Goal: Transaction & Acquisition: Purchase product/service

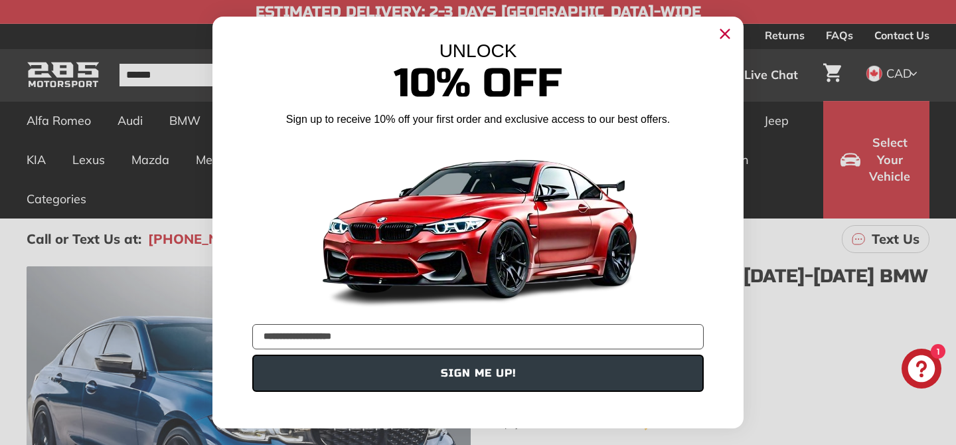
type input "**********"
click input "******" at bounding box center [0, 0] width 0 height 0
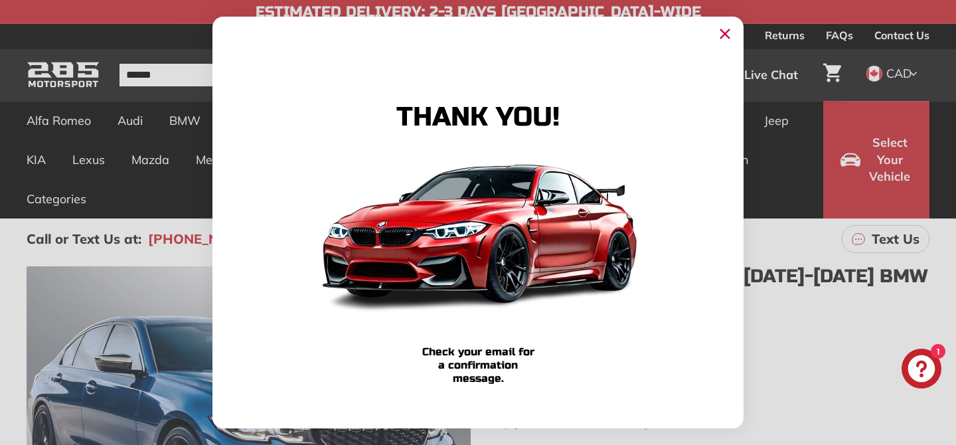
click at [722, 32] on icon "Close dialog" at bounding box center [725, 34] width 9 height 9
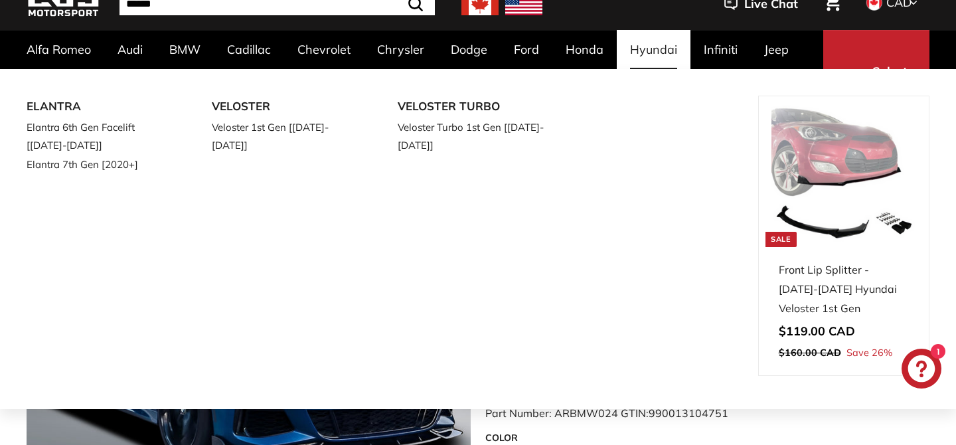
scroll to position [76, 0]
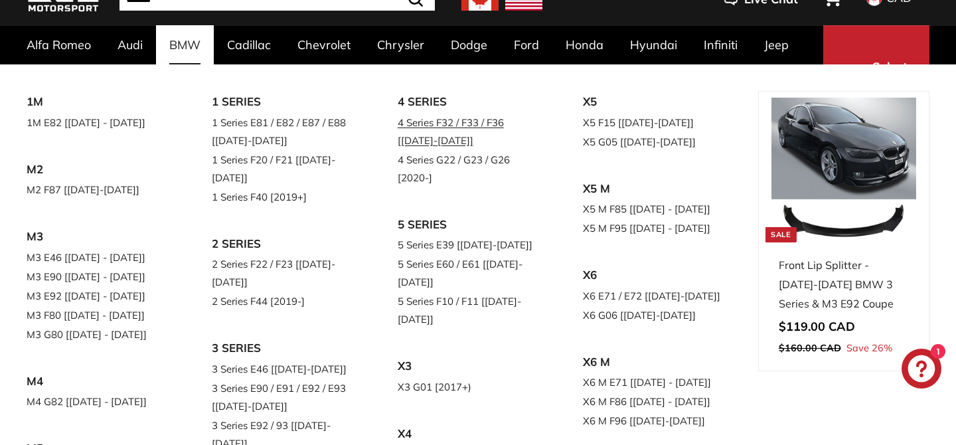
click at [433, 119] on link "4 Series F32 / F33 / F36 [[DATE]-[DATE]]" at bounding box center [472, 131] width 148 height 37
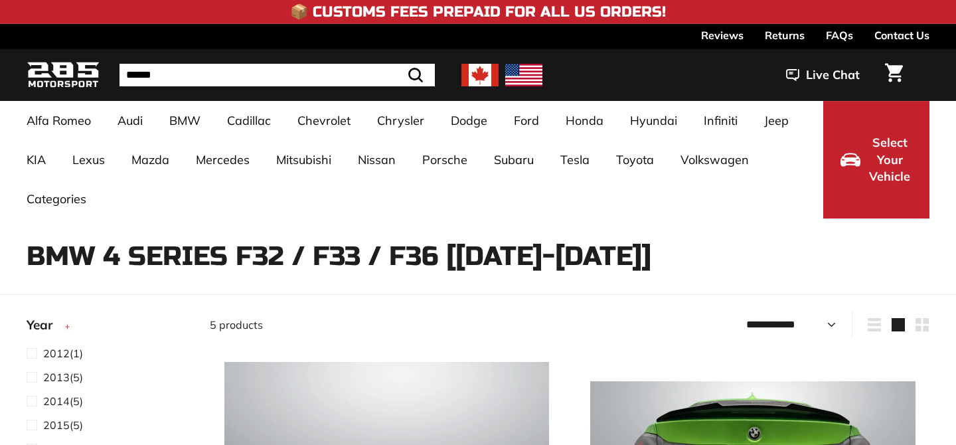
select select "**********"
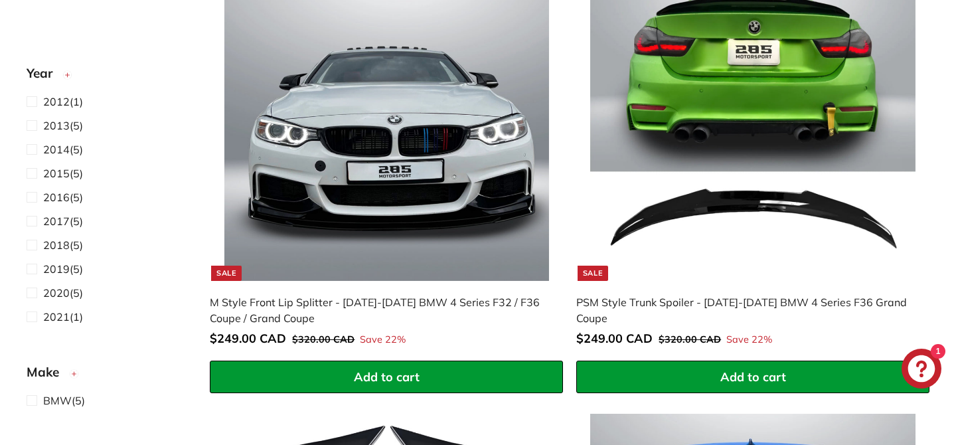
scroll to position [423, 0]
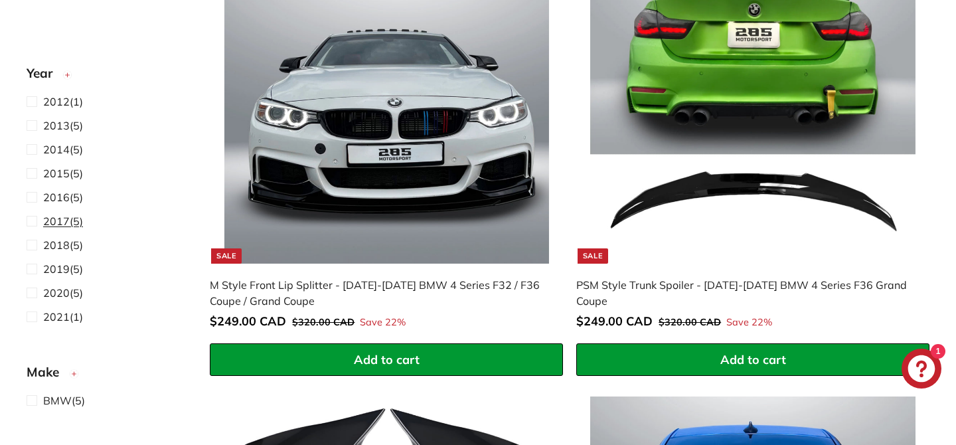
click at [54, 221] on span "2017" at bounding box center [56, 220] width 27 height 13
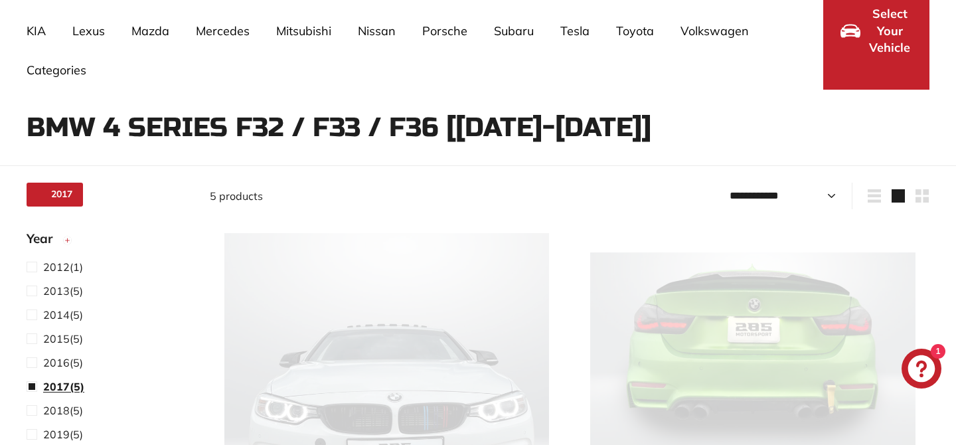
scroll to position [82, 0]
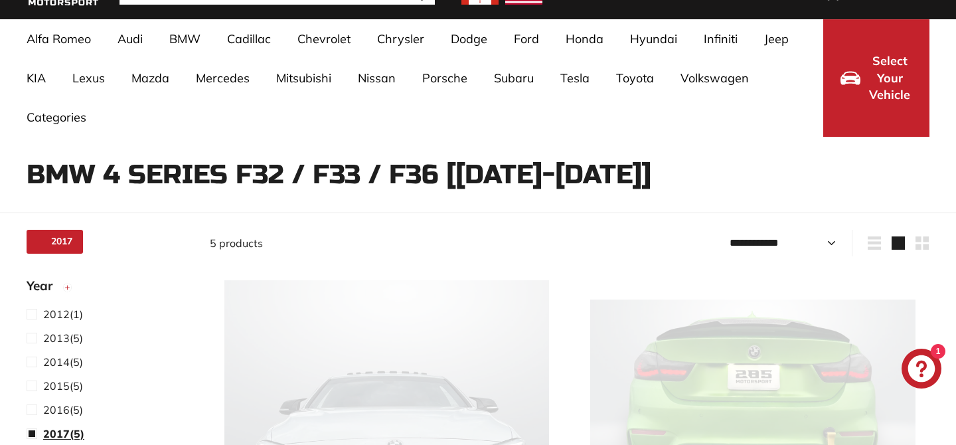
select select "**********"
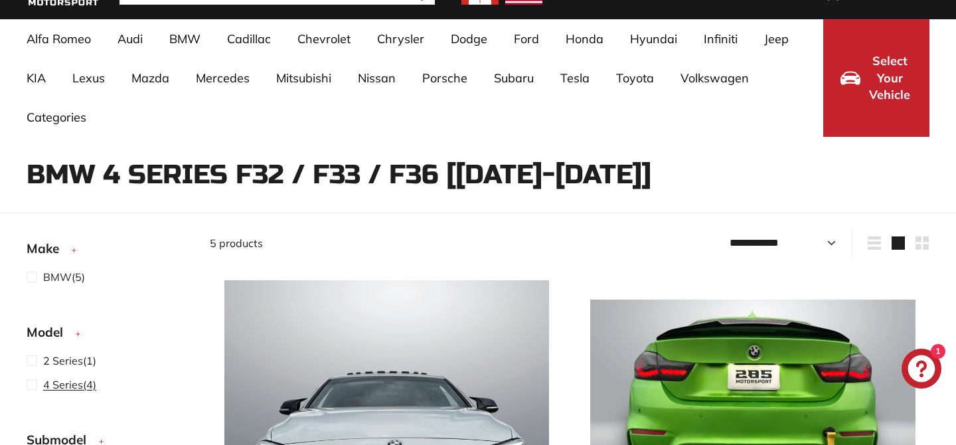
scroll to position [348, 0]
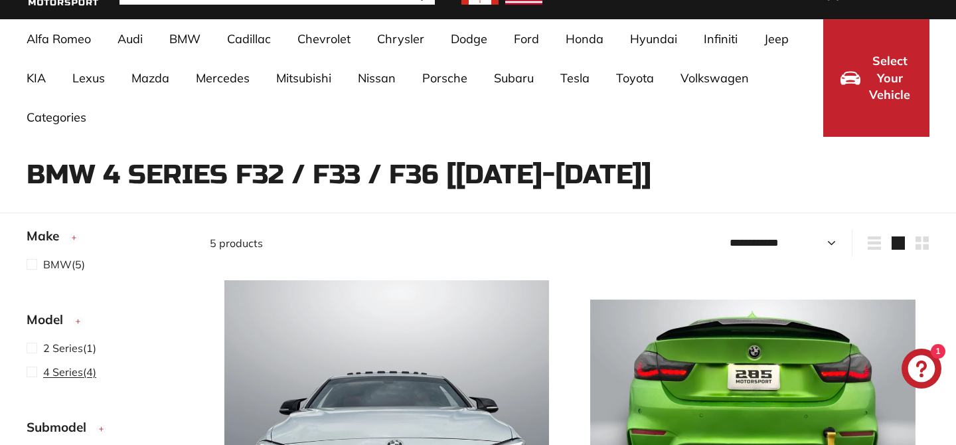
click at [72, 372] on span "4 Series" at bounding box center [63, 371] width 40 height 13
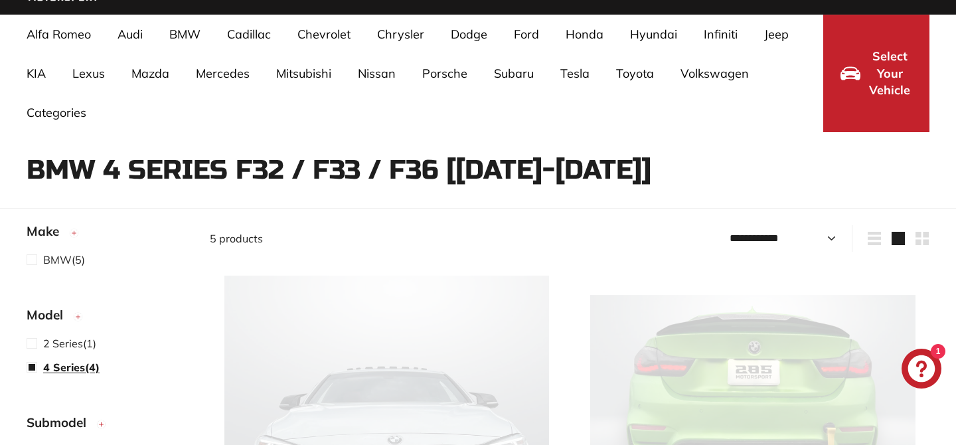
select select "**********"
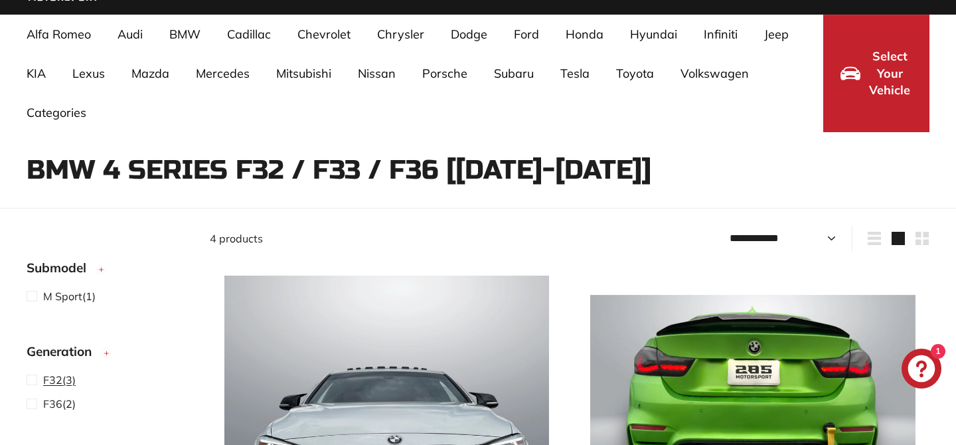
click at [69, 379] on span "F32 (3)" at bounding box center [59, 380] width 33 height 16
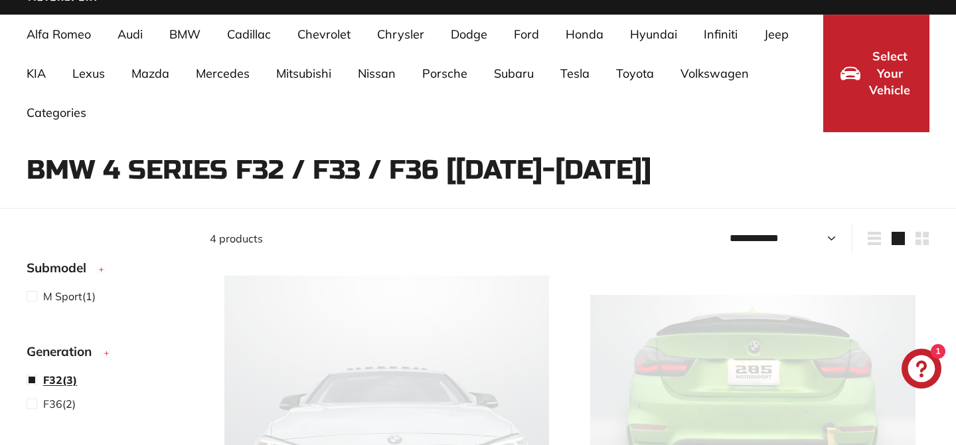
select select "**********"
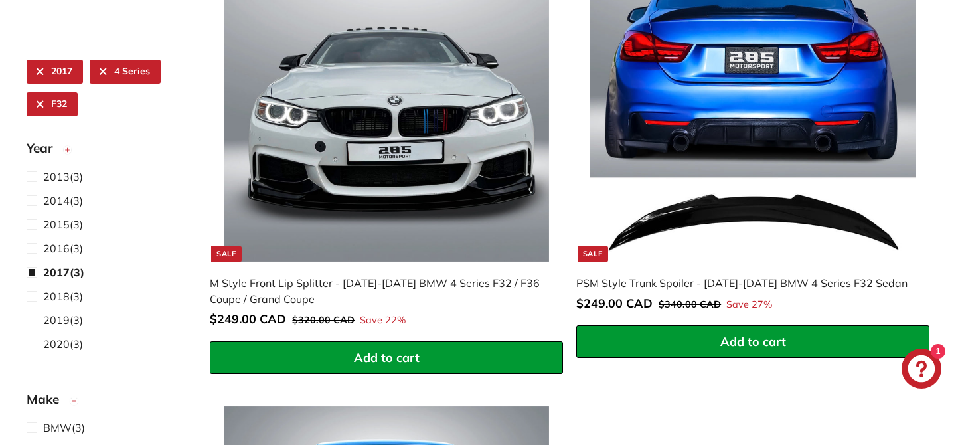
scroll to position [425, 0]
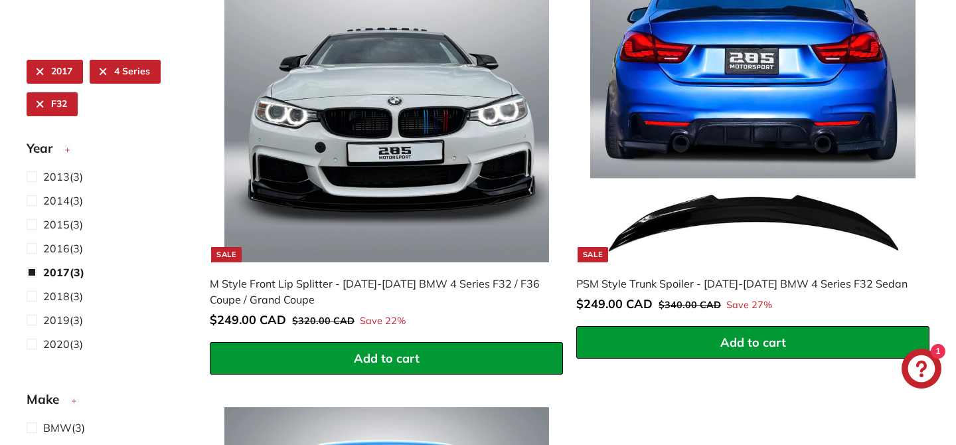
click at [345, 147] on img at bounding box center [386, 99] width 325 height 325
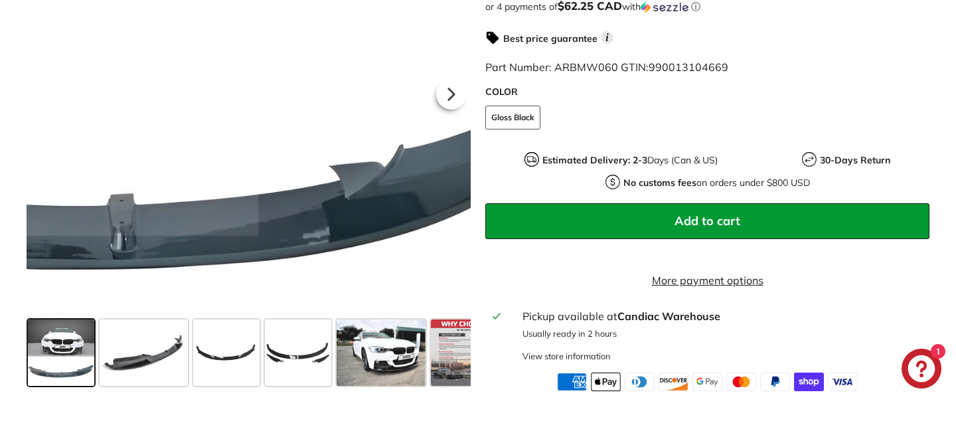
scroll to position [482, 0]
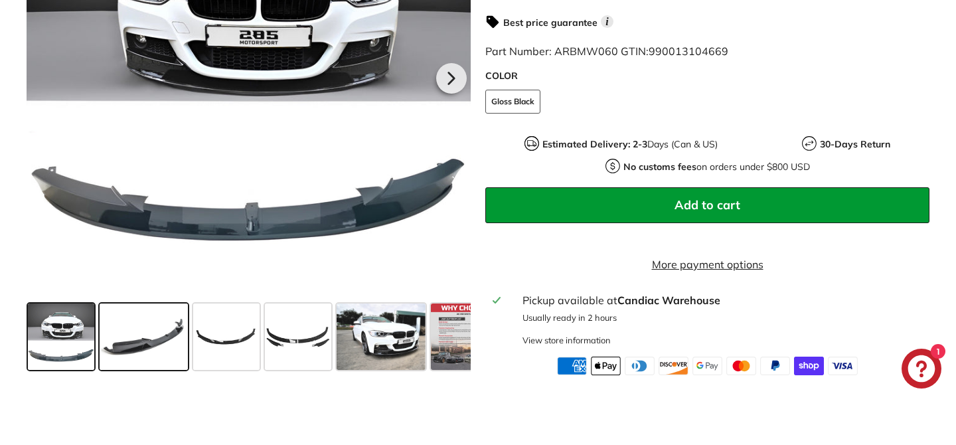
click at [152, 363] on span at bounding box center [144, 336] width 88 height 66
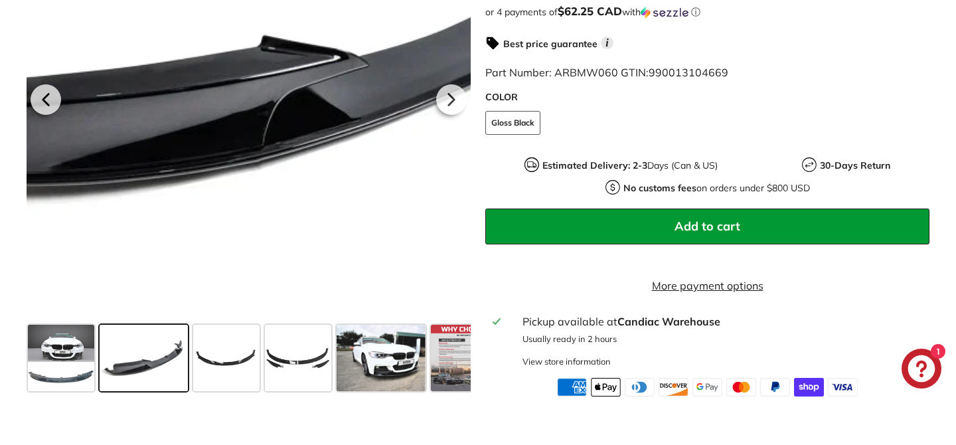
scroll to position [465, 0]
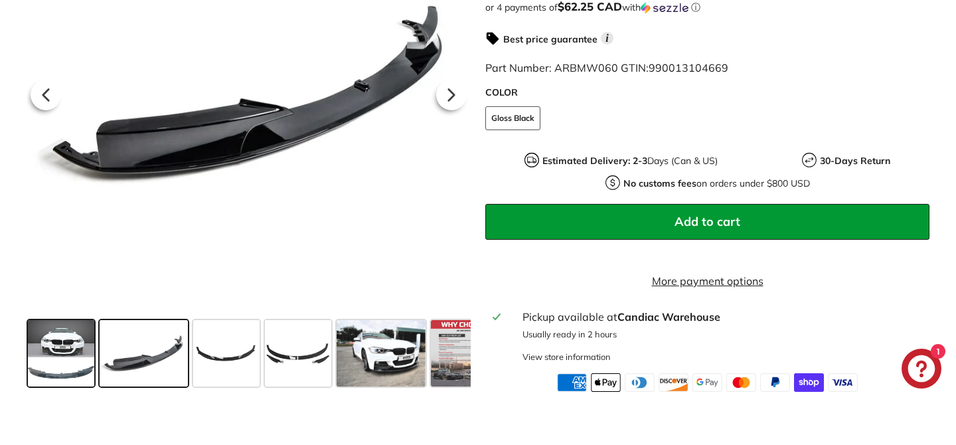
click at [69, 358] on span at bounding box center [61, 353] width 66 height 66
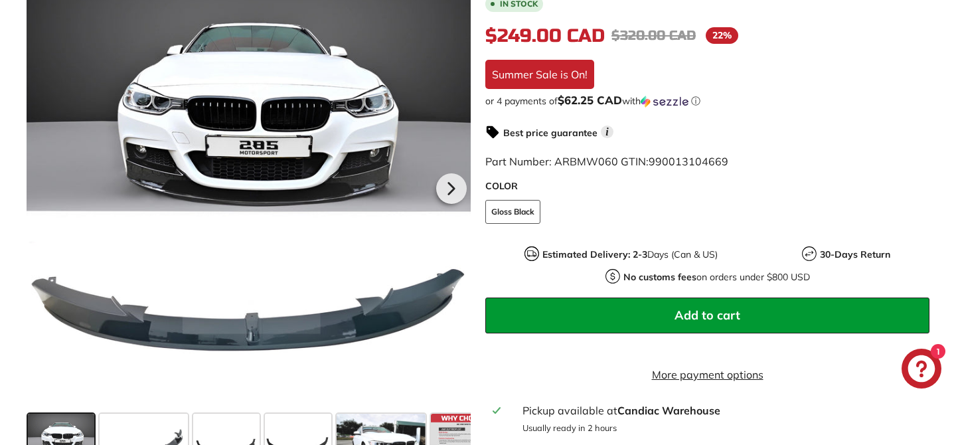
scroll to position [370, 0]
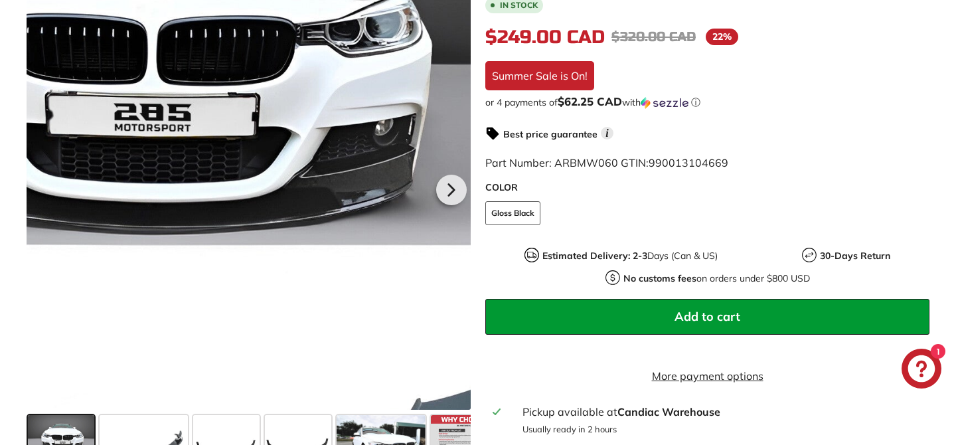
click at [365, 196] on div at bounding box center [249, 187] width 444 height 444
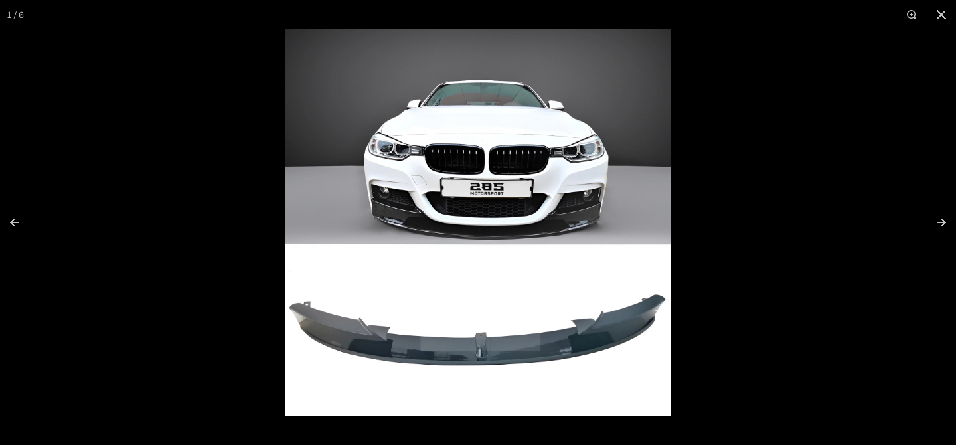
click at [587, 216] on img at bounding box center [478, 222] width 386 height 386
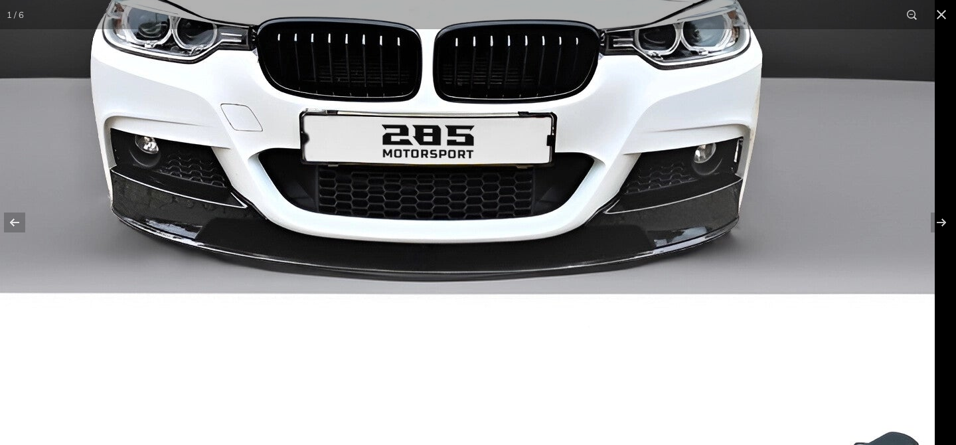
click at [542, 228] on img at bounding box center [404, 234] width 1062 height 1062
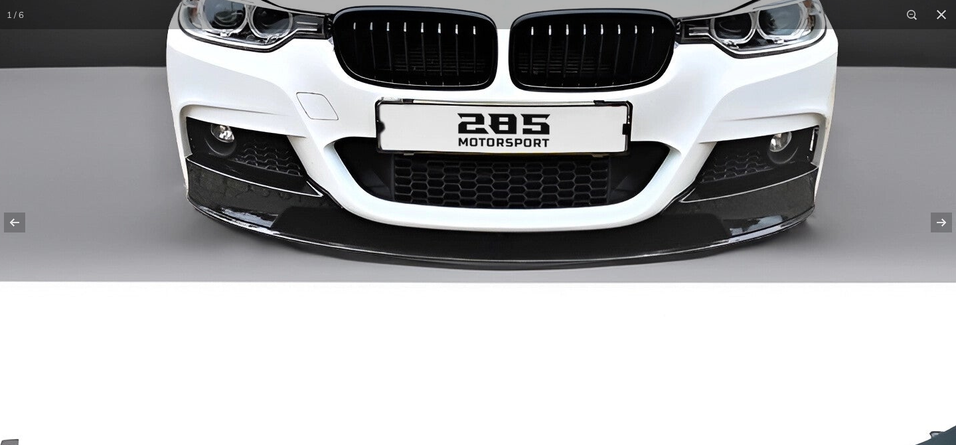
click at [183, 200] on img at bounding box center [479, 222] width 1062 height 1062
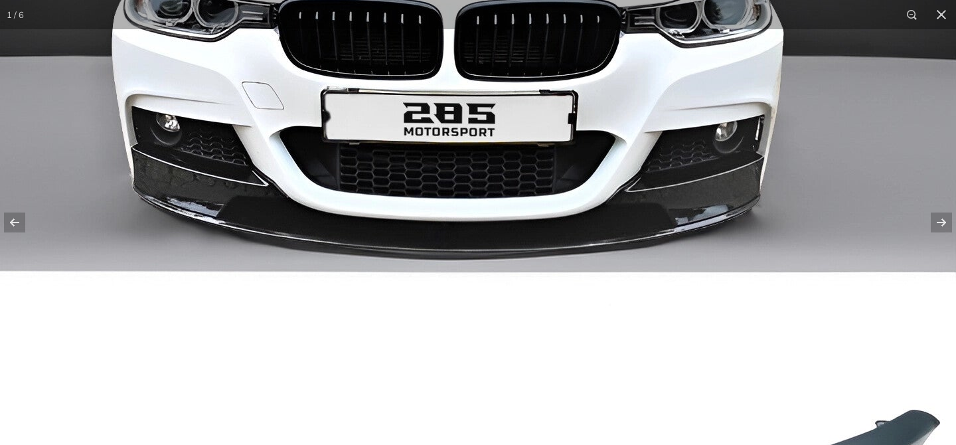
click at [307, 232] on img at bounding box center [425, 212] width 1062 height 1062
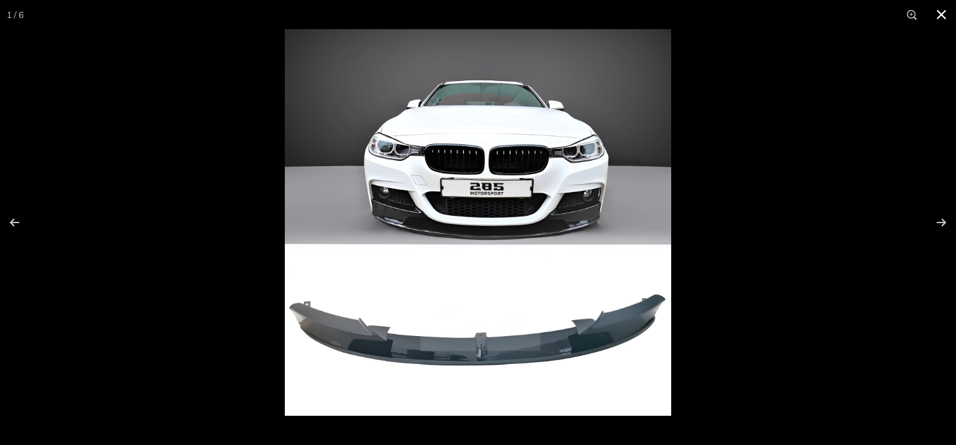
click at [769, 324] on div at bounding box center [763, 251] width 956 height 445
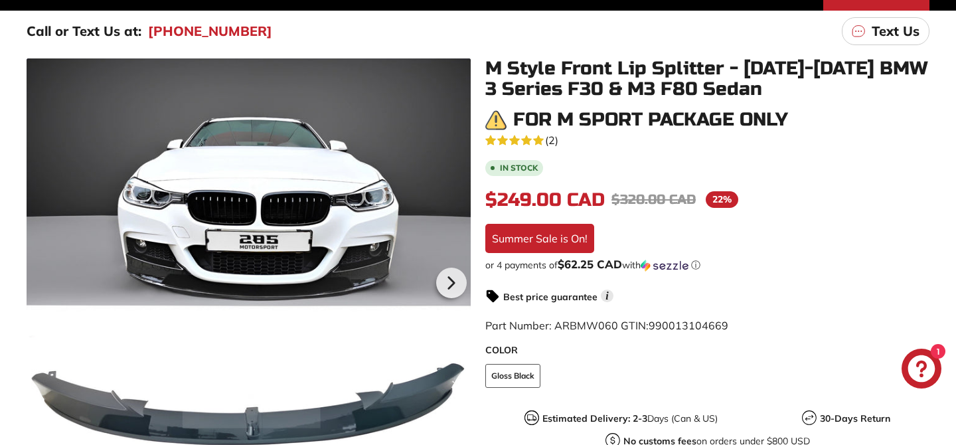
scroll to position [199, 0]
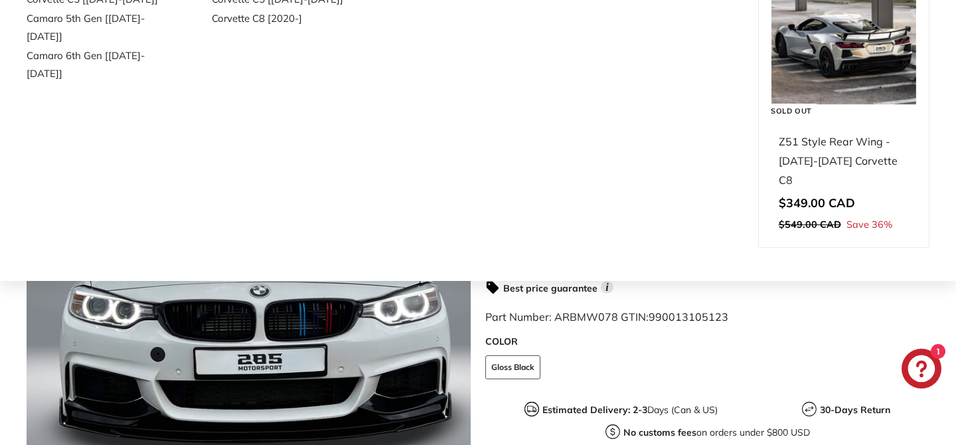
scroll to position [200, 0]
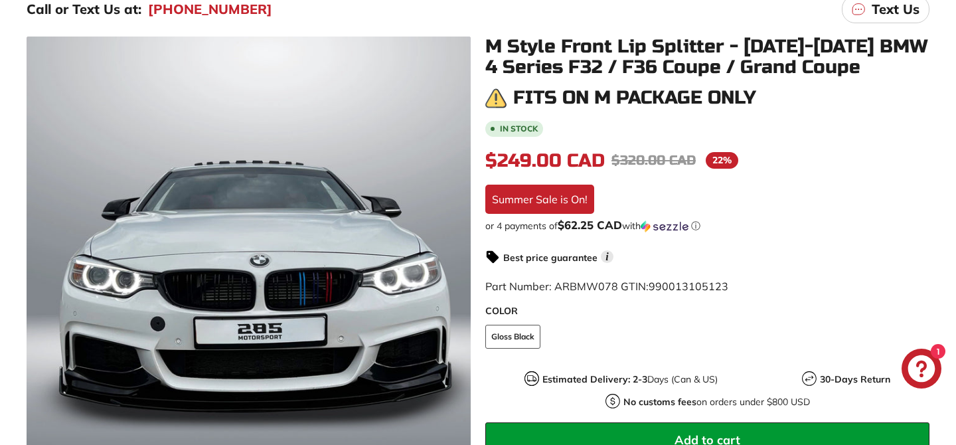
scroll to position [228, 0]
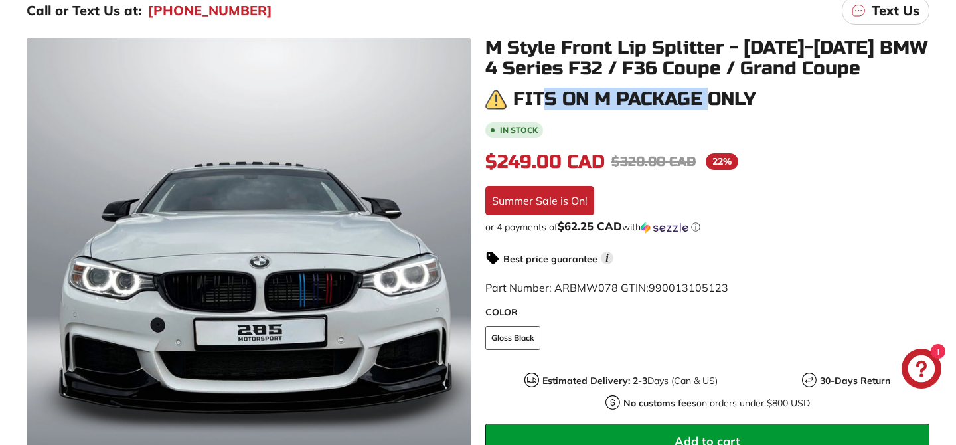
drag, startPoint x: 544, startPoint y: 110, endPoint x: 716, endPoint y: 102, distance: 172.1
click at [716, 103] on h3 "Fits on M Package Only" at bounding box center [634, 99] width 243 height 21
click at [716, 102] on h3 "Fits on M Package Only" at bounding box center [634, 99] width 243 height 21
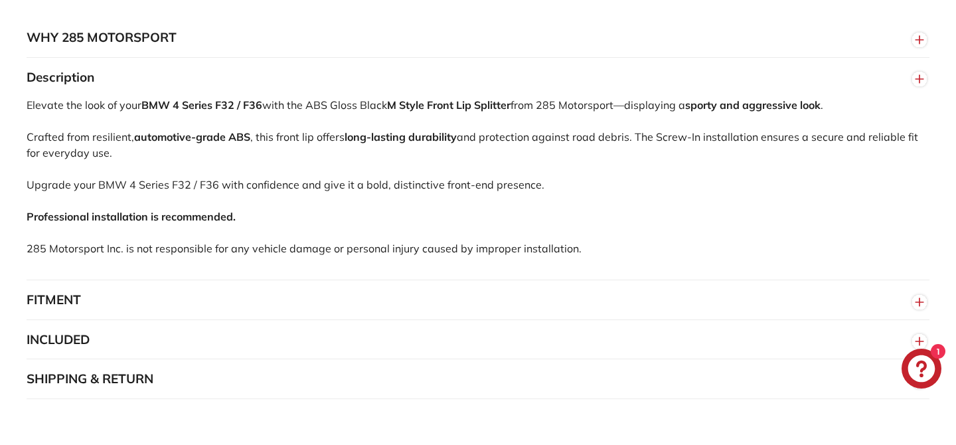
scroll to position [882, 0]
click at [71, 303] on button "FITMENT" at bounding box center [478, 299] width 903 height 40
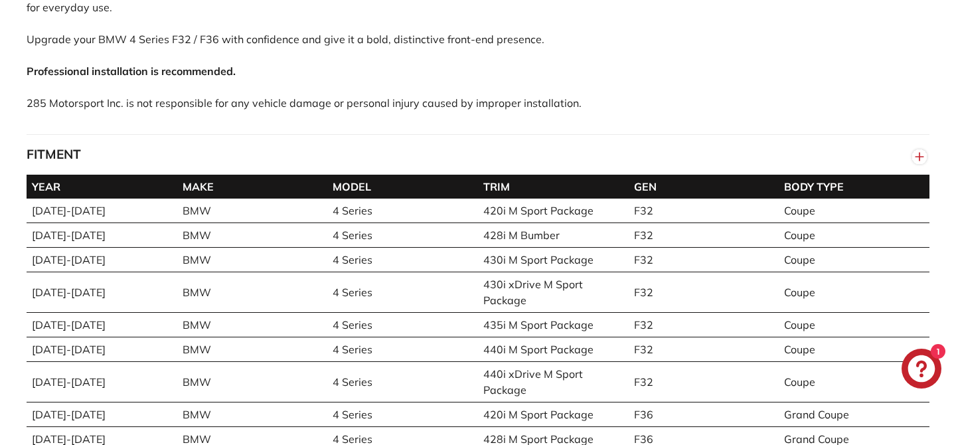
scroll to position [1031, 0]
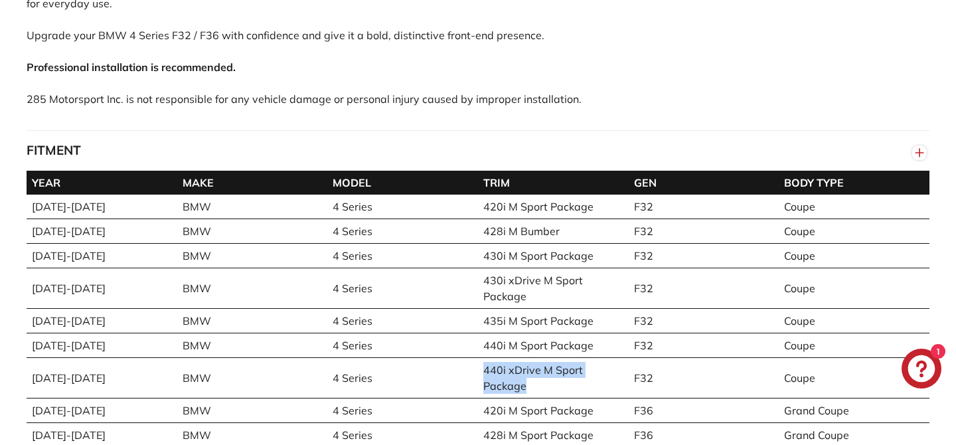
drag, startPoint x: 483, startPoint y: 373, endPoint x: 548, endPoint y: 388, distance: 66.8
click at [548, 388] on td "440i xDrive M Sport Package" at bounding box center [553, 377] width 151 height 40
copy td "440i xDrive M Sport Package"
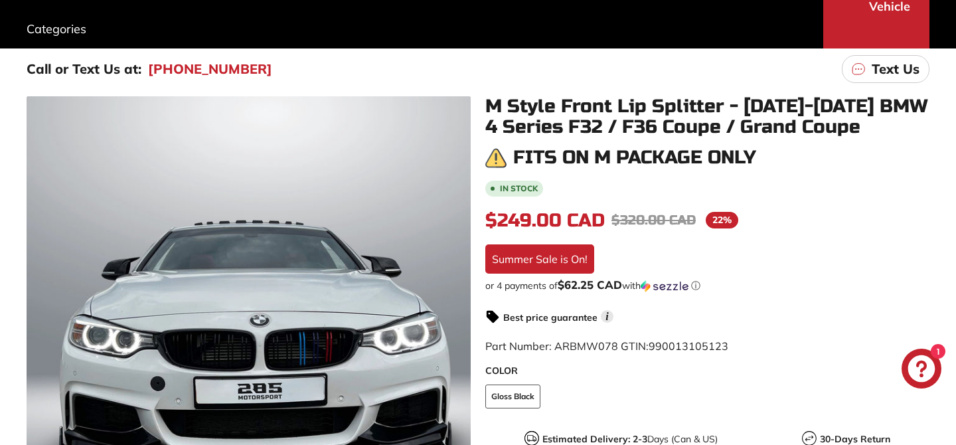
scroll to position [0, 0]
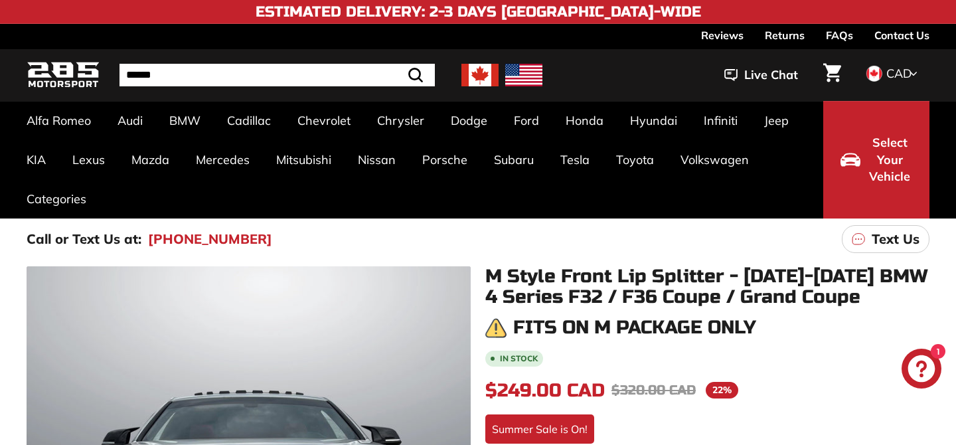
click at [881, 153] on span "Select Your Vehicle" at bounding box center [889, 159] width 45 height 51
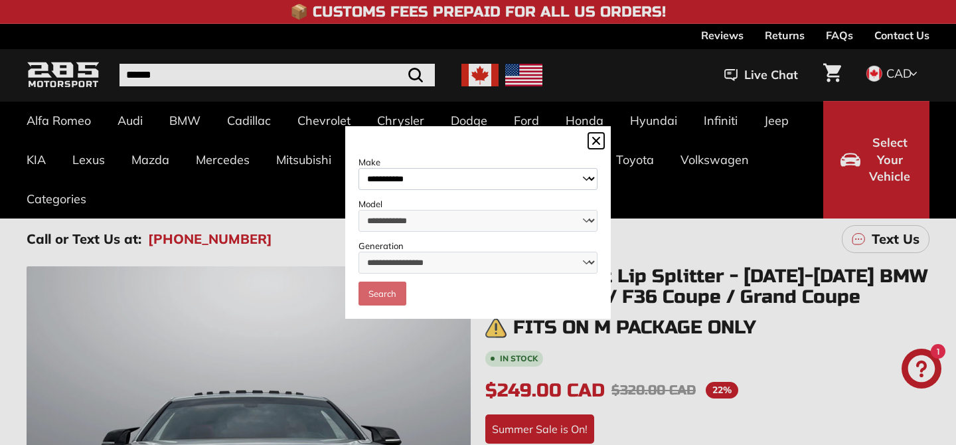
click at [427, 175] on select "**********" at bounding box center [477, 179] width 239 height 22
select select "***"
click at [358, 168] on select "**********" at bounding box center [477, 179] width 239 height 22
click at [399, 223] on select "**********" at bounding box center [477, 221] width 239 height 22
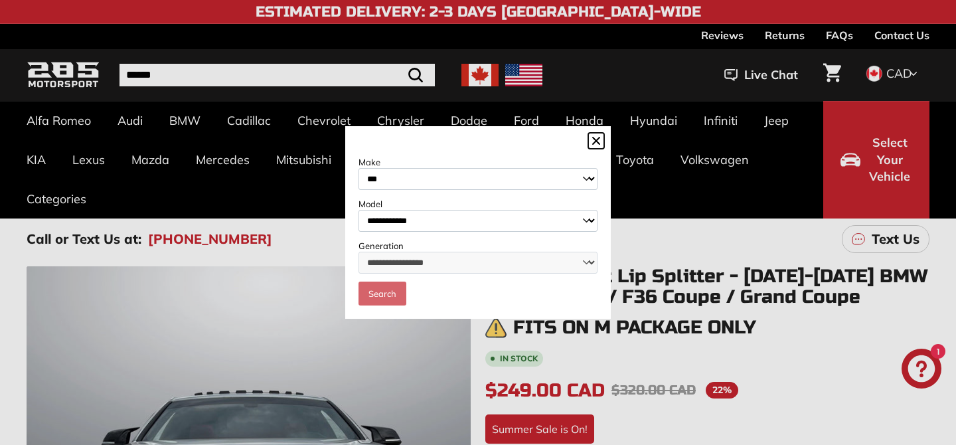
select select "********"
click at [358, 210] on select "**********" at bounding box center [477, 221] width 239 height 22
click at [398, 265] on select "**********" at bounding box center [477, 263] width 239 height 22
select select "**********"
click at [358, 252] on select "**********" at bounding box center [477, 263] width 239 height 22
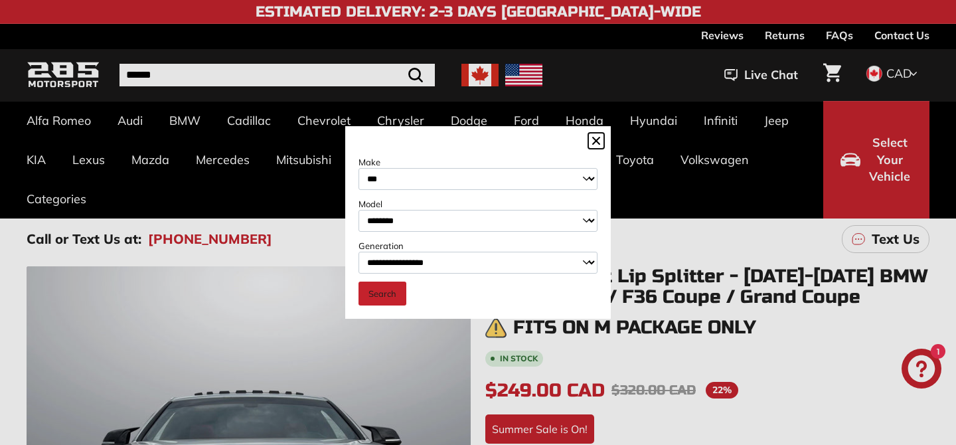
click at [390, 298] on link "Search" at bounding box center [382, 293] width 48 height 24
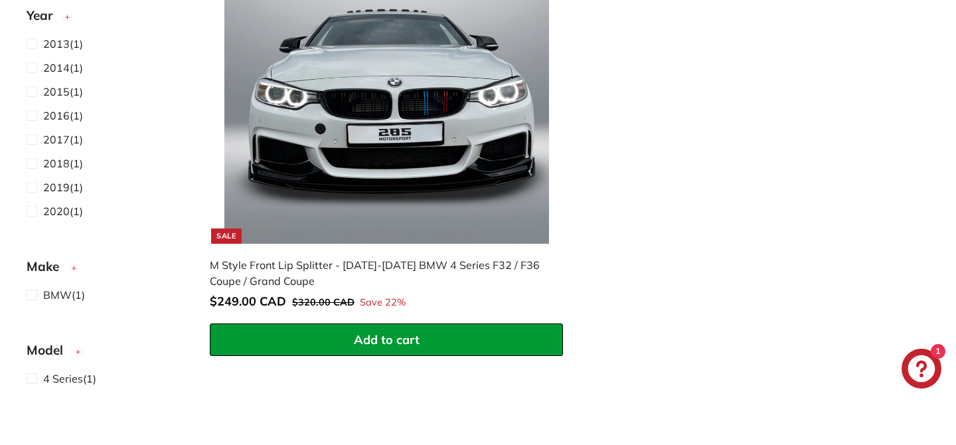
scroll to position [446, 0]
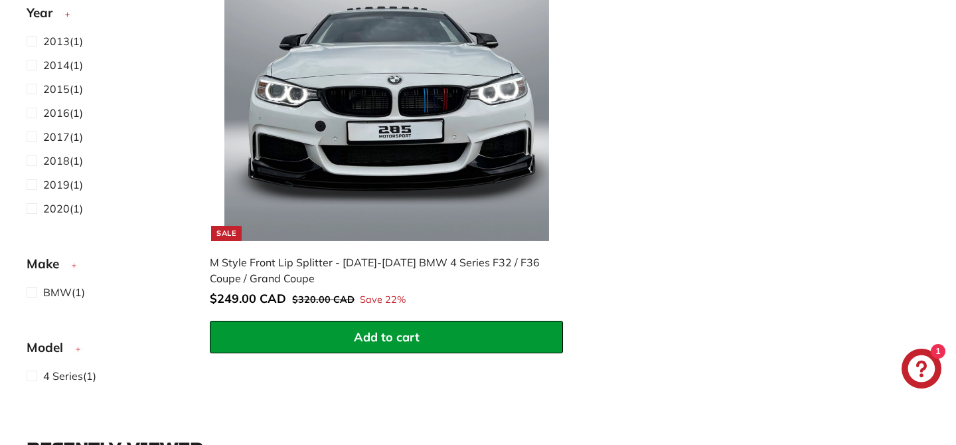
click at [405, 206] on img at bounding box center [386, 78] width 325 height 325
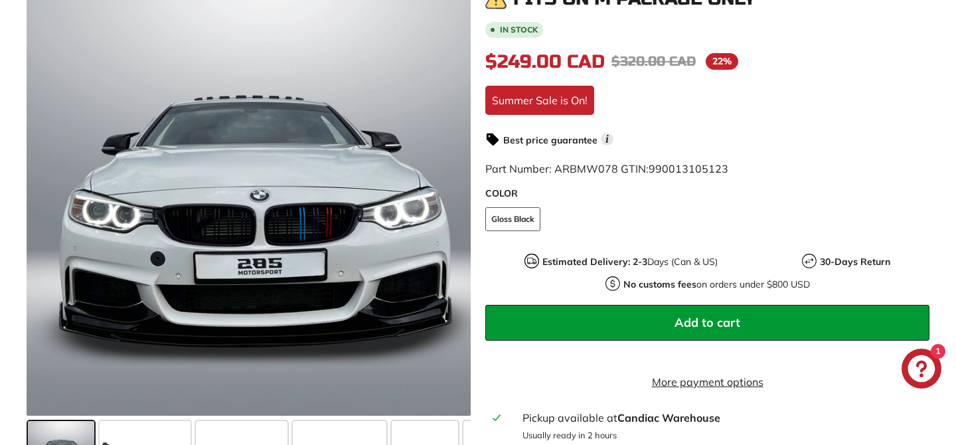
scroll to position [365, 0]
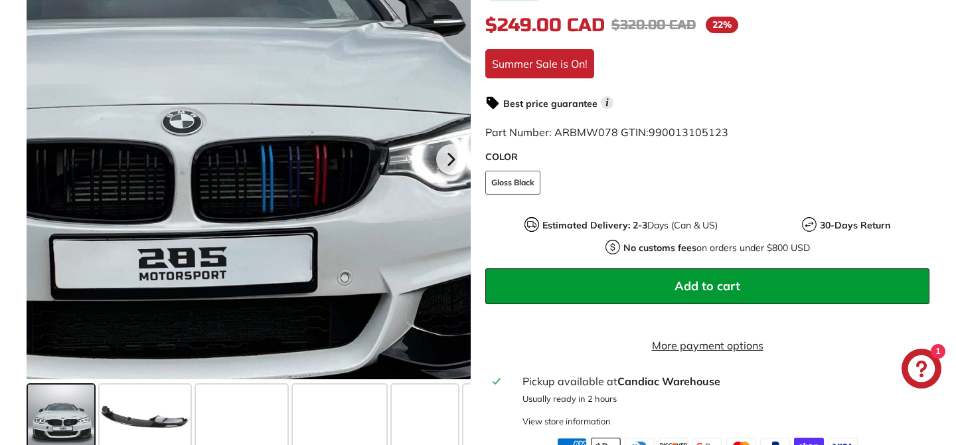
click at [330, 210] on div at bounding box center [249, 157] width 444 height 444
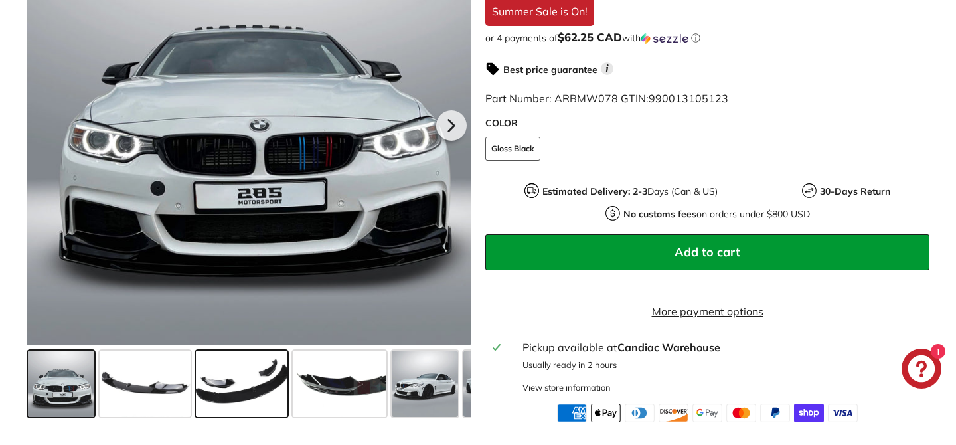
scroll to position [463, 0]
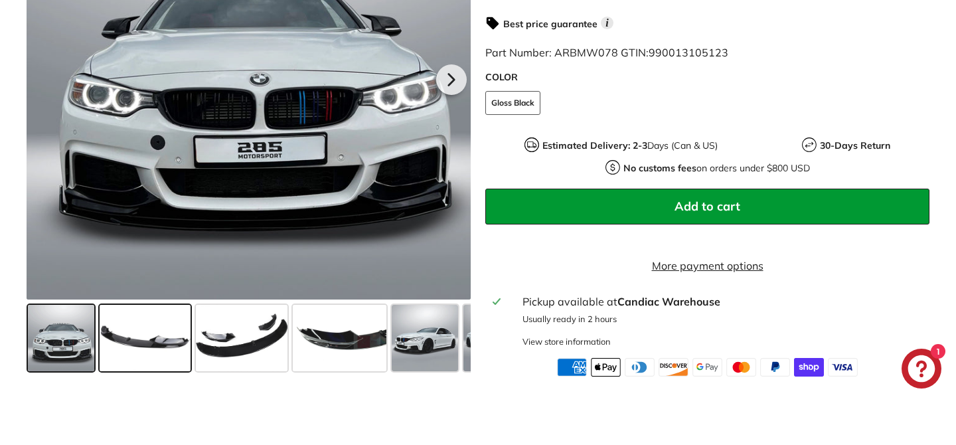
click at [140, 371] on span at bounding box center [145, 338] width 91 height 66
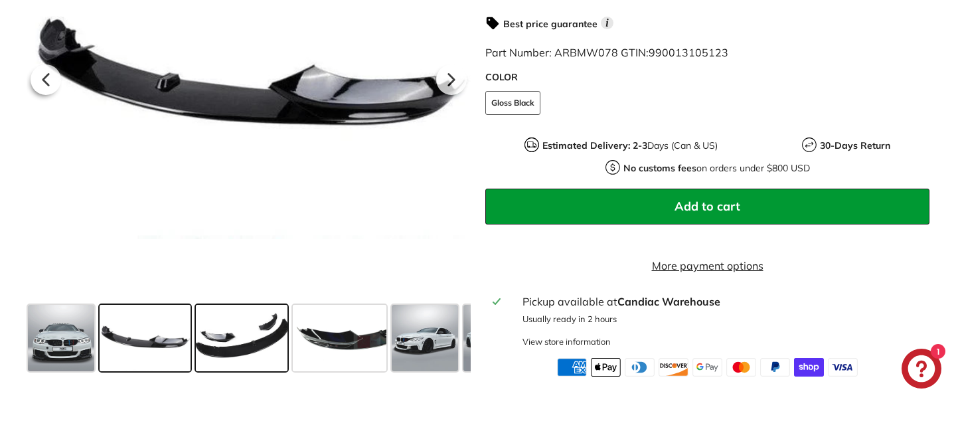
click at [236, 362] on span at bounding box center [242, 338] width 92 height 66
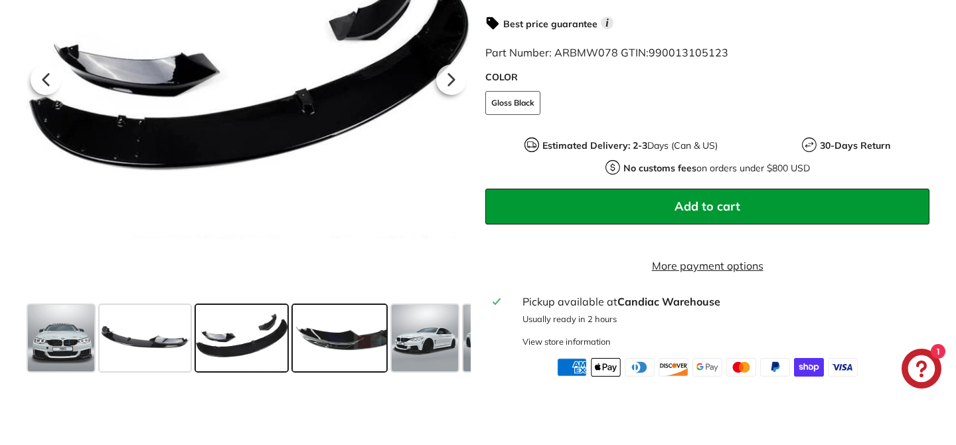
click at [352, 351] on span at bounding box center [340, 338] width 94 height 66
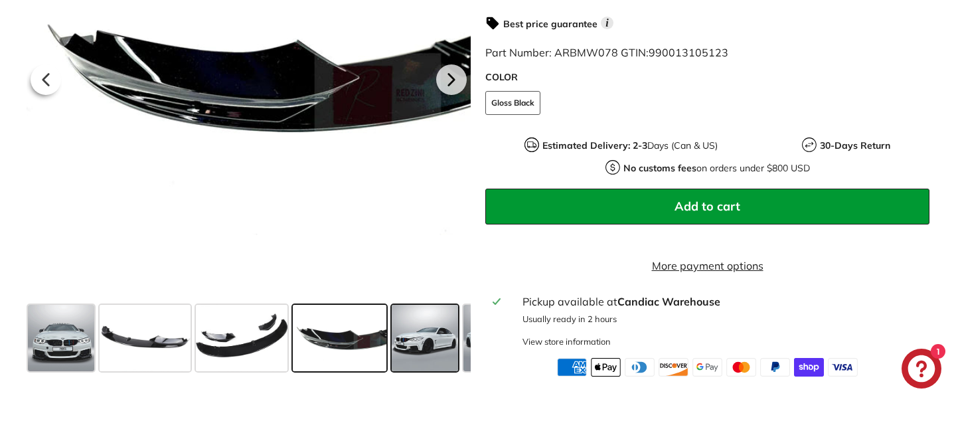
click at [427, 352] on span at bounding box center [425, 338] width 66 height 66
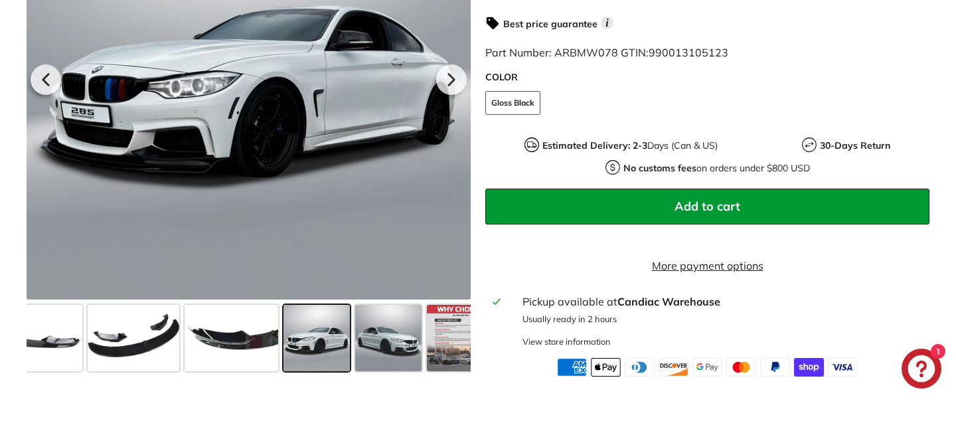
scroll to position [0, 133]
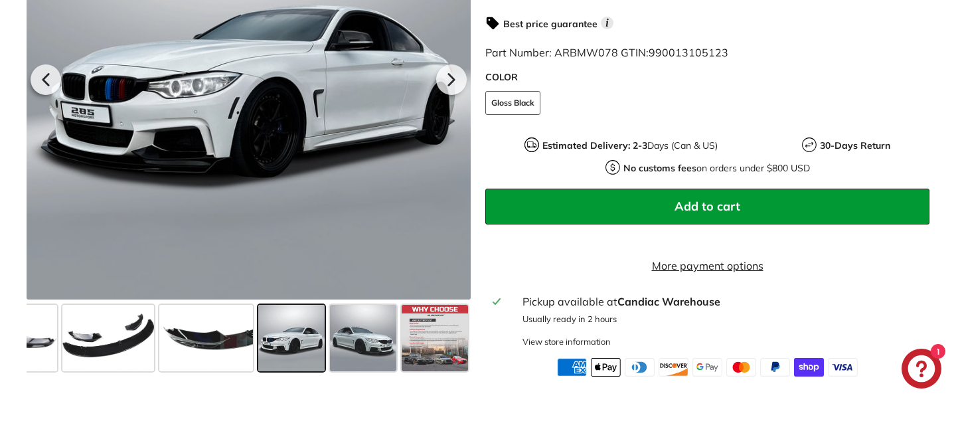
click at [427, 352] on span at bounding box center [435, 338] width 66 height 66
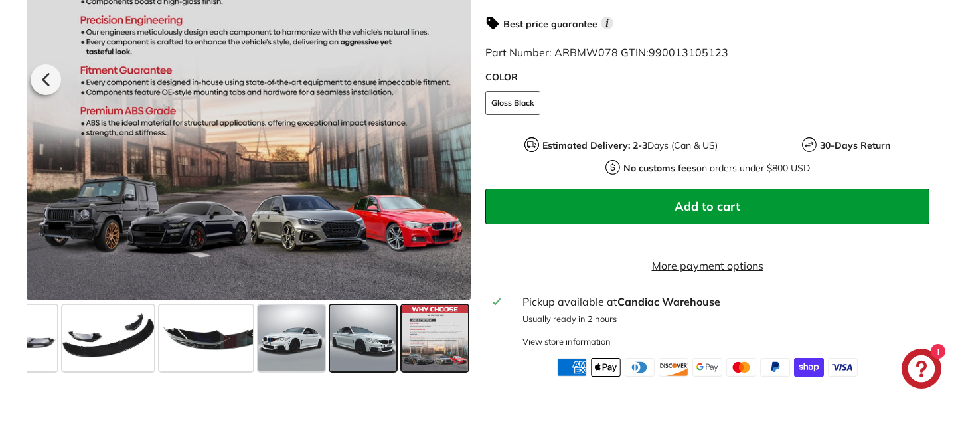
click at [374, 354] on span at bounding box center [363, 338] width 66 height 66
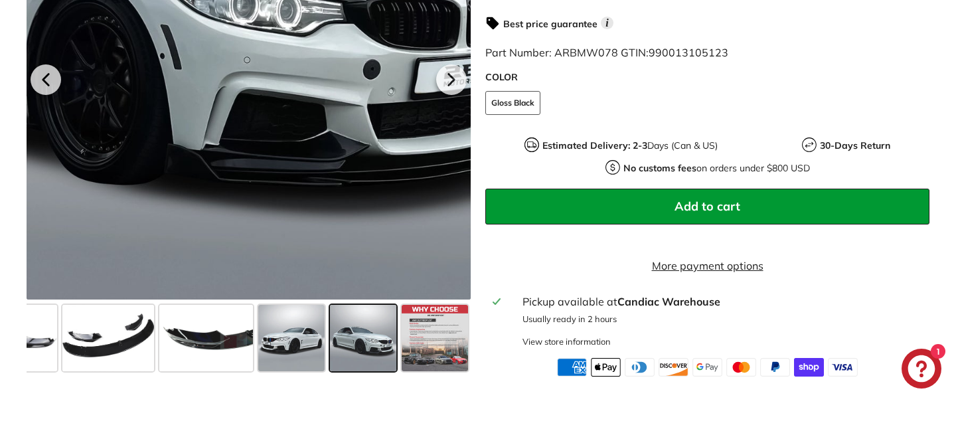
click at [363, 198] on div at bounding box center [249, 77] width 444 height 444
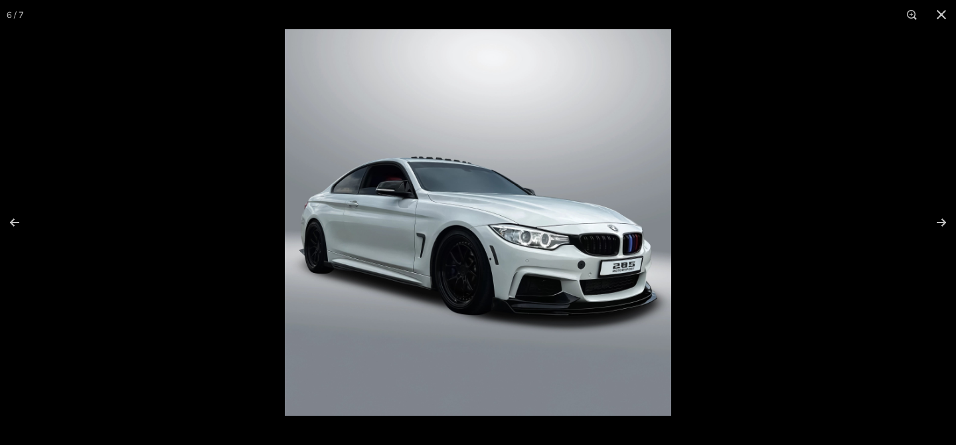
click at [586, 317] on img at bounding box center [478, 222] width 386 height 386
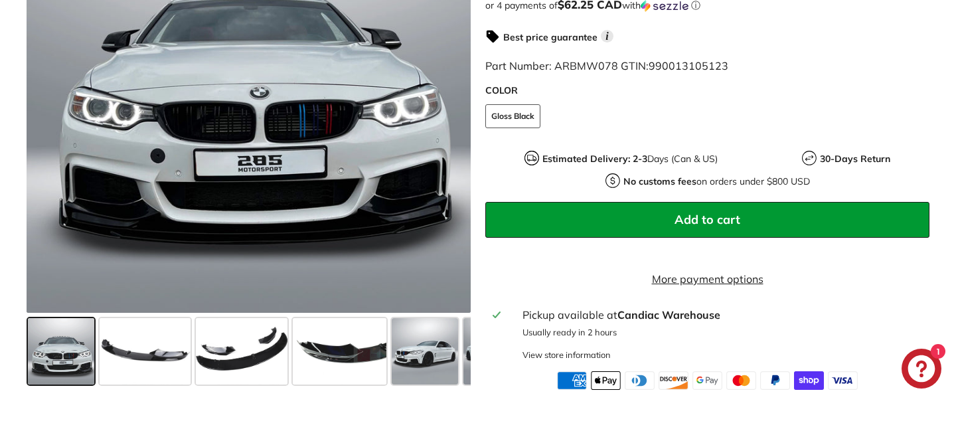
scroll to position [451, 0]
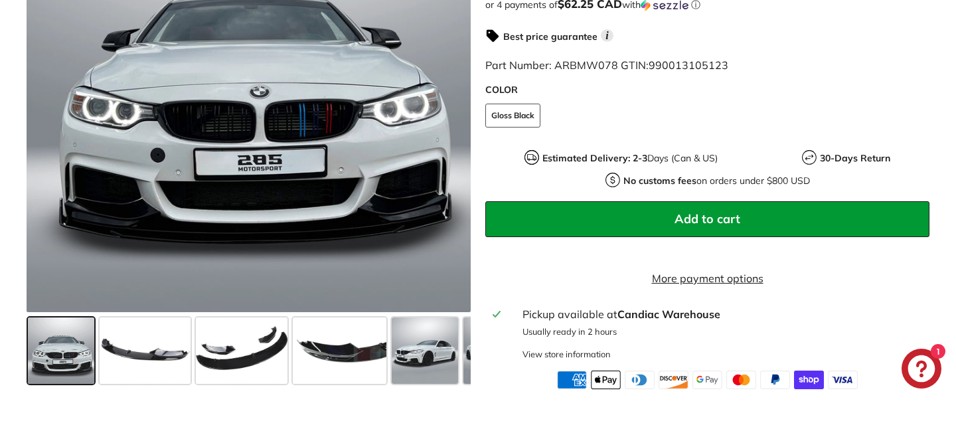
click at [59, 375] on span at bounding box center [61, 350] width 66 height 66
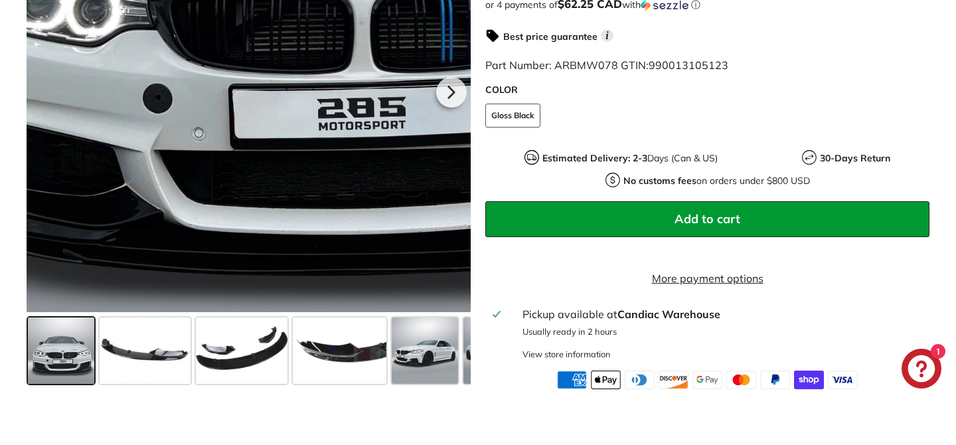
click at [158, 228] on div at bounding box center [249, 90] width 444 height 444
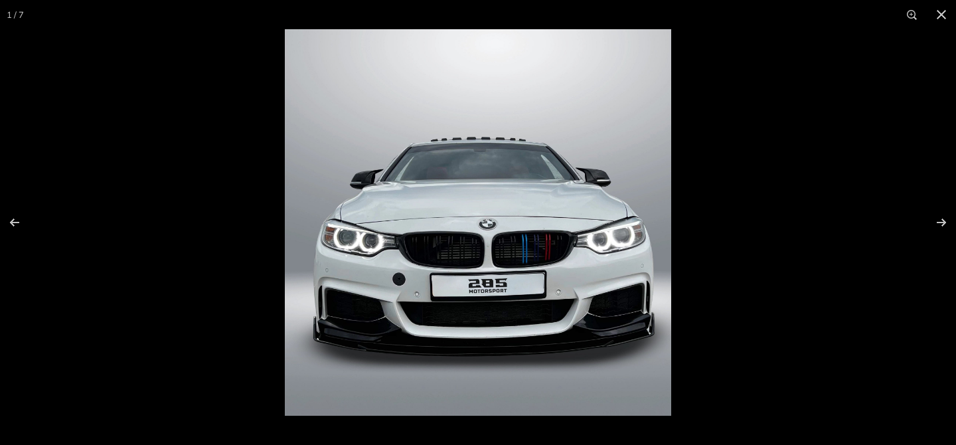
click at [394, 335] on img at bounding box center [478, 222] width 386 height 386
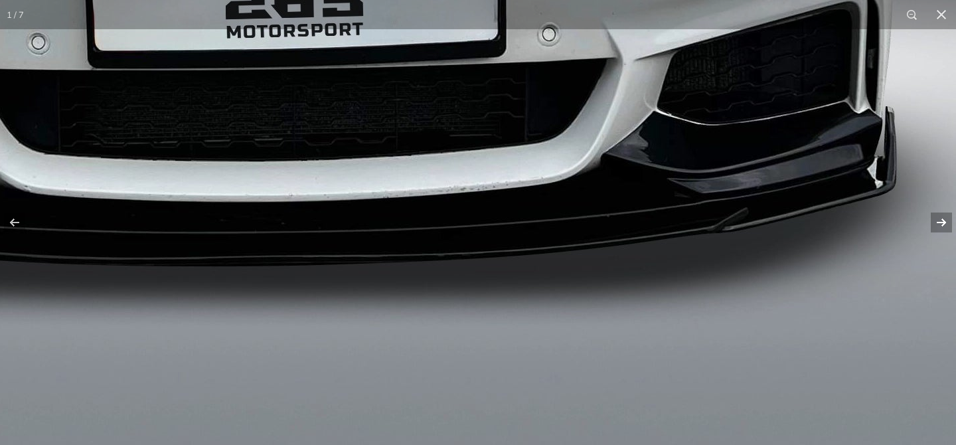
click at [935, 228] on button at bounding box center [932, 222] width 46 height 66
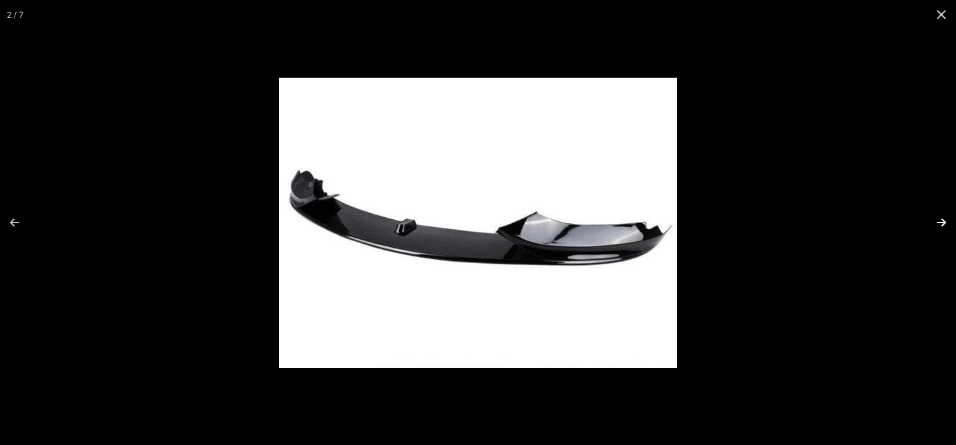
click at [935, 228] on button at bounding box center [932, 222] width 46 height 66
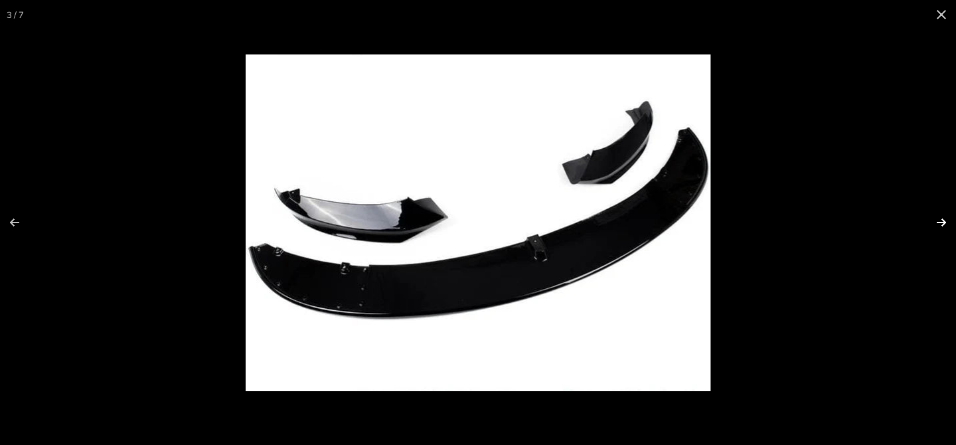
click at [935, 228] on button at bounding box center [932, 222] width 46 height 66
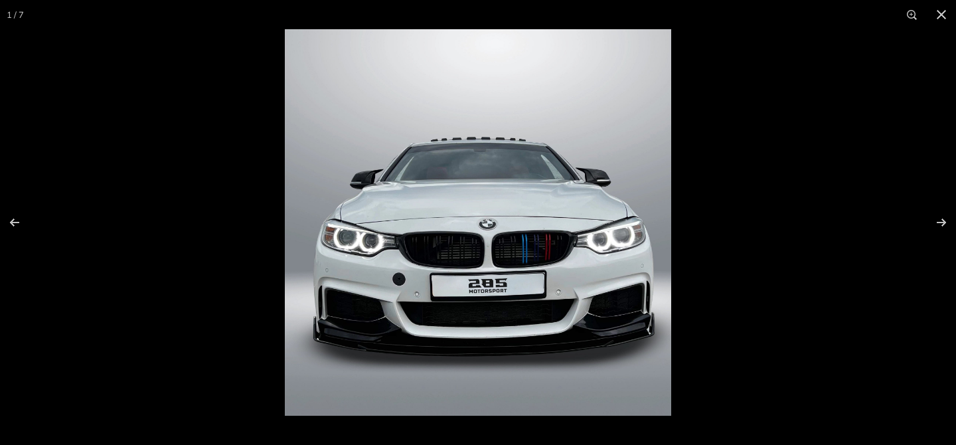
click at [322, 297] on img at bounding box center [478, 222] width 386 height 386
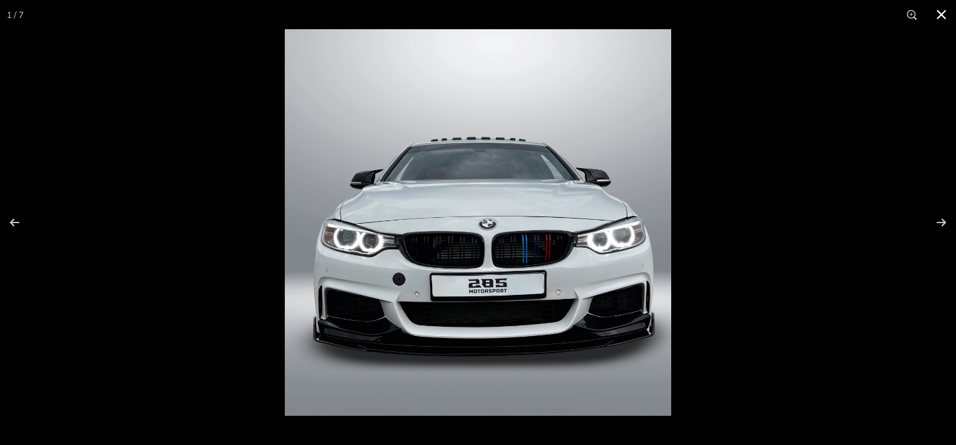
click at [942, 15] on button at bounding box center [941, 14] width 29 height 29
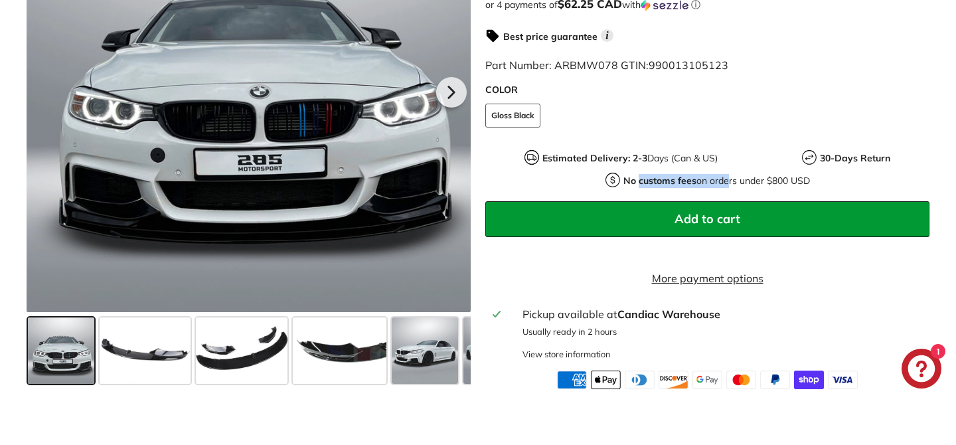
drag, startPoint x: 636, startPoint y: 185, endPoint x: 727, endPoint y: 187, distance: 91.0
click at [727, 187] on p "No customs fees on orders under $800 USD" at bounding box center [716, 181] width 187 height 14
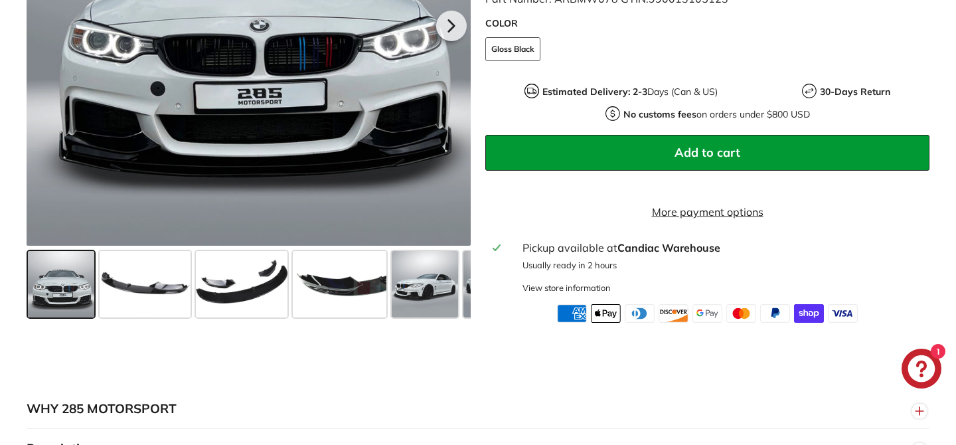
scroll to position [522, 0]
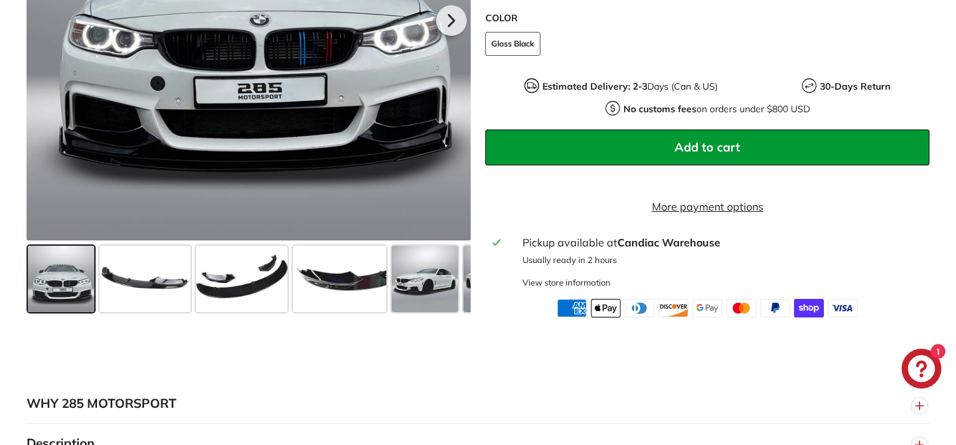
click at [731, 150] on span "Add to cart" at bounding box center [707, 146] width 66 height 15
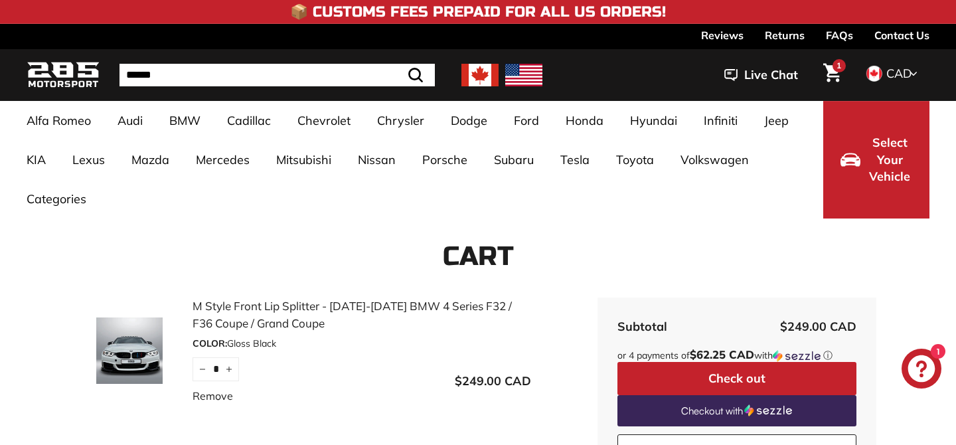
click at [404, 305] on link "M Style Front Lip Splitter - [DATE]-[DATE] BMW 4 Series F32 / F36 Coupe / Grand…" at bounding box center [361, 314] width 339 height 34
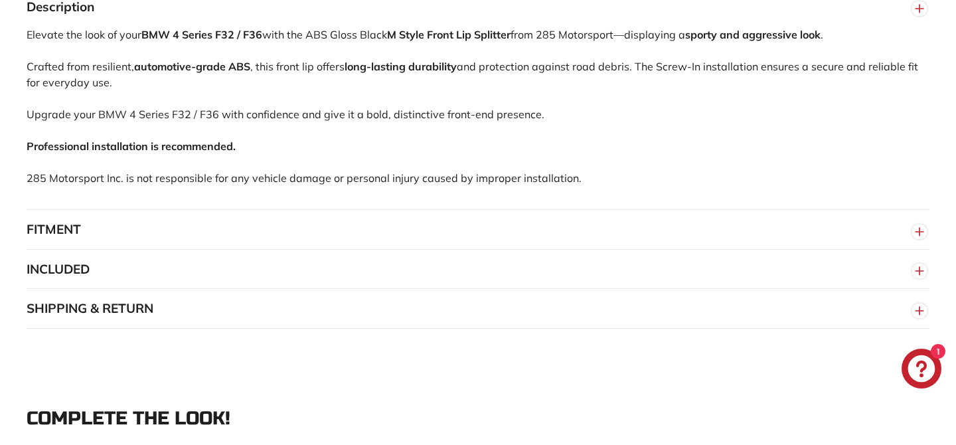
scroll to position [960, 0]
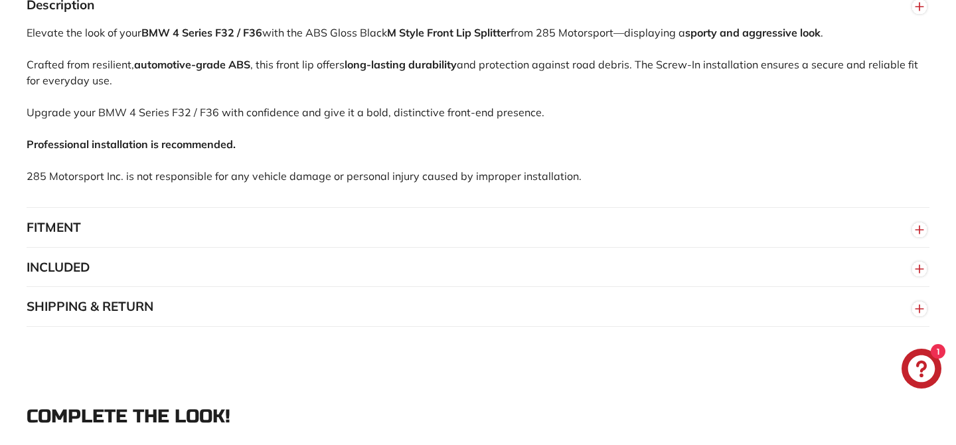
click at [112, 240] on button "FITMENT" at bounding box center [478, 228] width 903 height 40
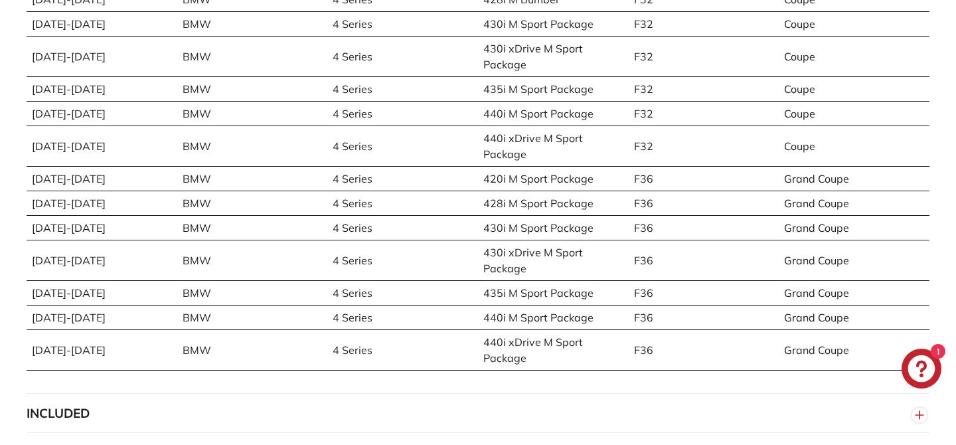
scroll to position [1276, 0]
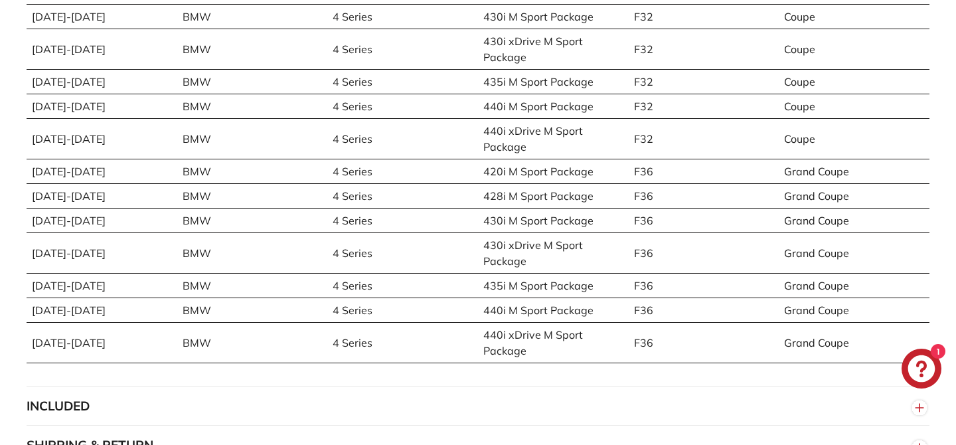
click at [484, 322] on td "440i M Sport Package" at bounding box center [553, 309] width 151 height 25
drag, startPoint x: 483, startPoint y: 350, endPoint x: 530, endPoint y: 373, distance: 51.7
click at [530, 362] on td "440i xDrive M Sport Package" at bounding box center [553, 342] width 151 height 40
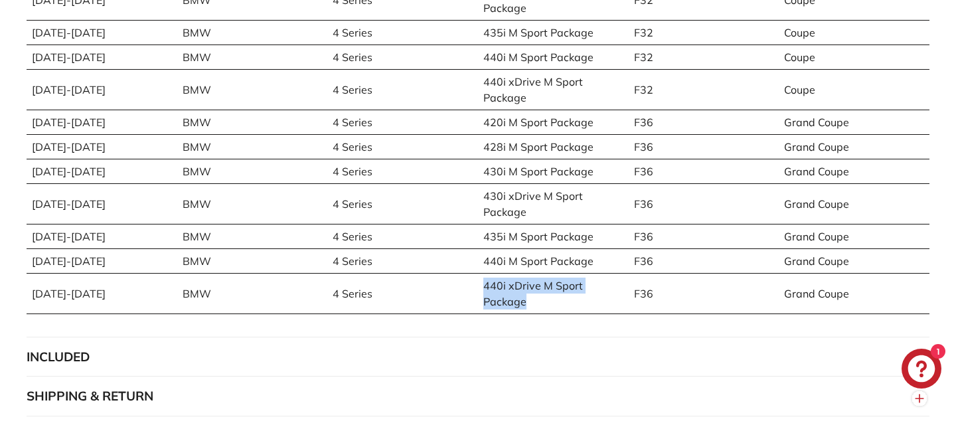
scroll to position [1324, 0]
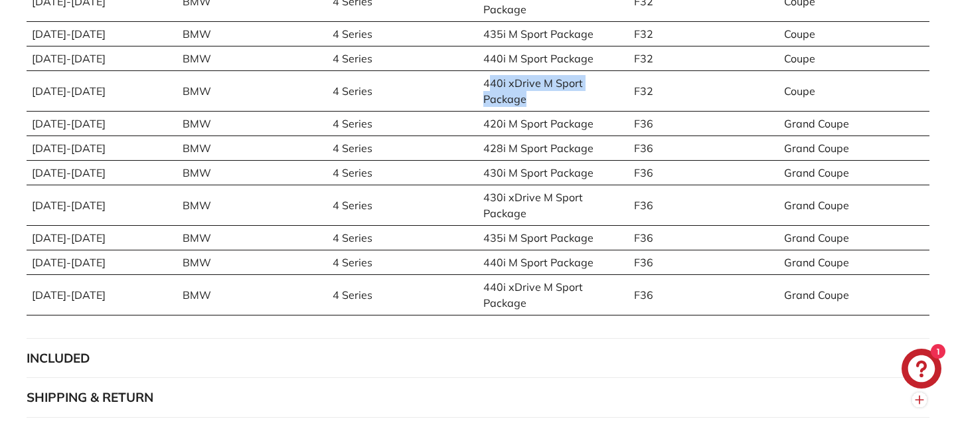
drag, startPoint x: 487, startPoint y: 95, endPoint x: 542, endPoint y: 112, distance: 57.7
click at [543, 111] on td "440i xDrive M Sport Package" at bounding box center [553, 90] width 151 height 40
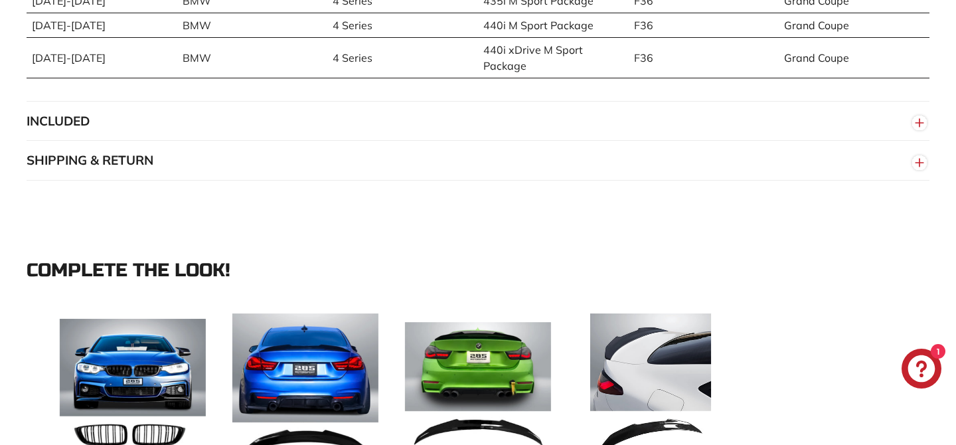
scroll to position [1565, 0]
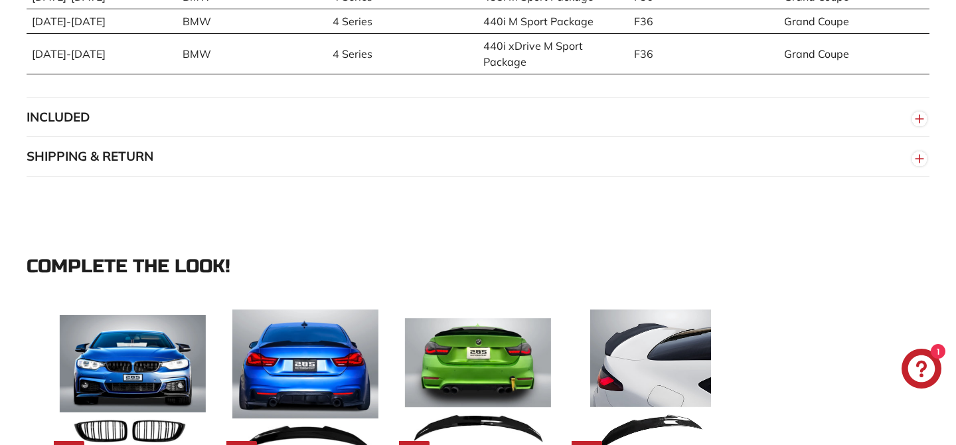
click at [505, 127] on button "INCLUDED" at bounding box center [478, 118] width 903 height 40
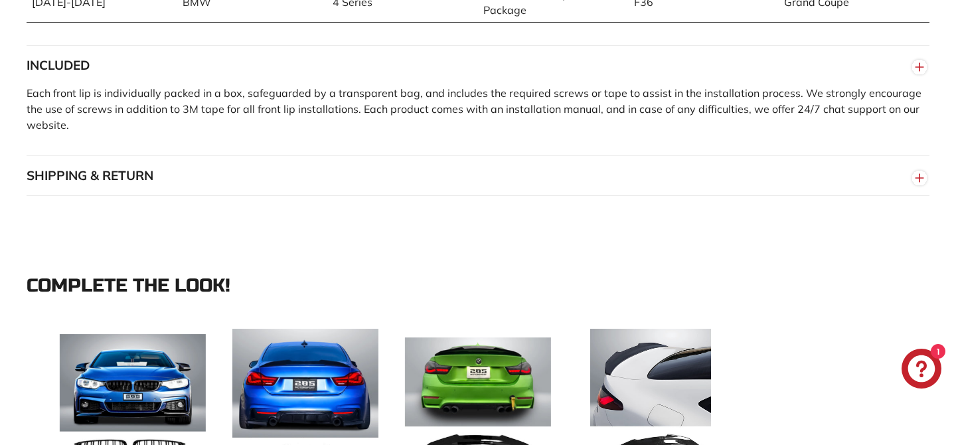
scroll to position [1646, 0]
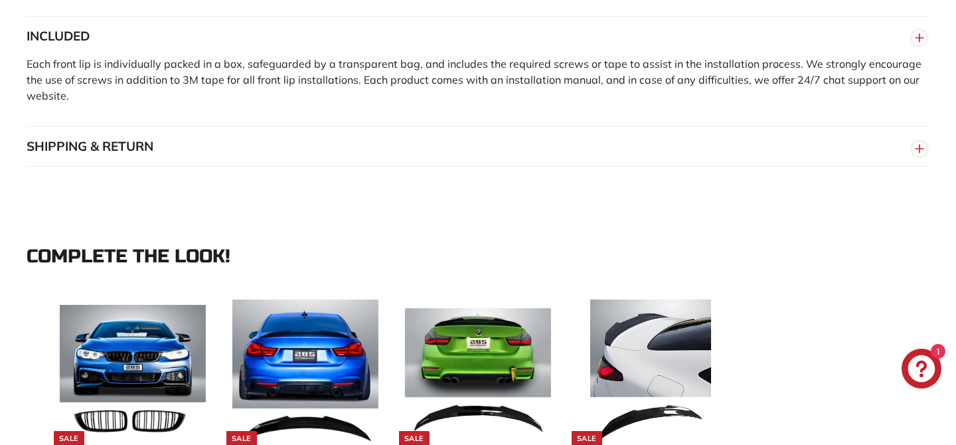
click at [221, 167] on button "SHIPPING & RETURN" at bounding box center [478, 147] width 903 height 40
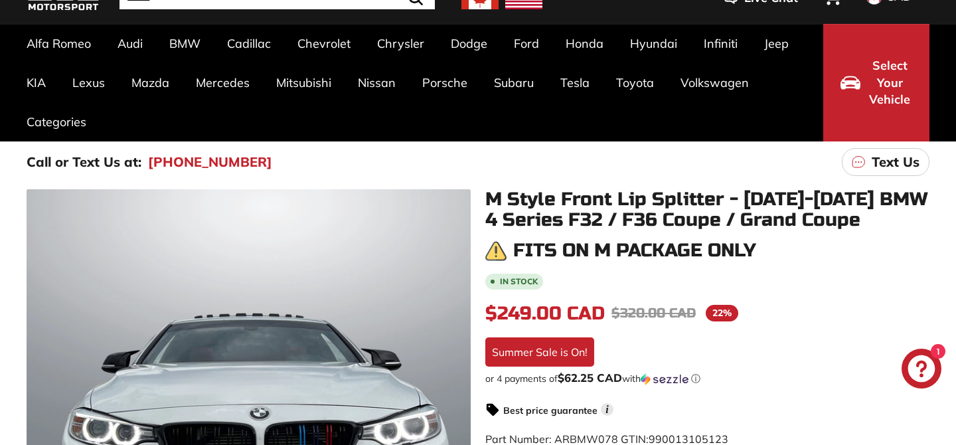
scroll to position [0, 0]
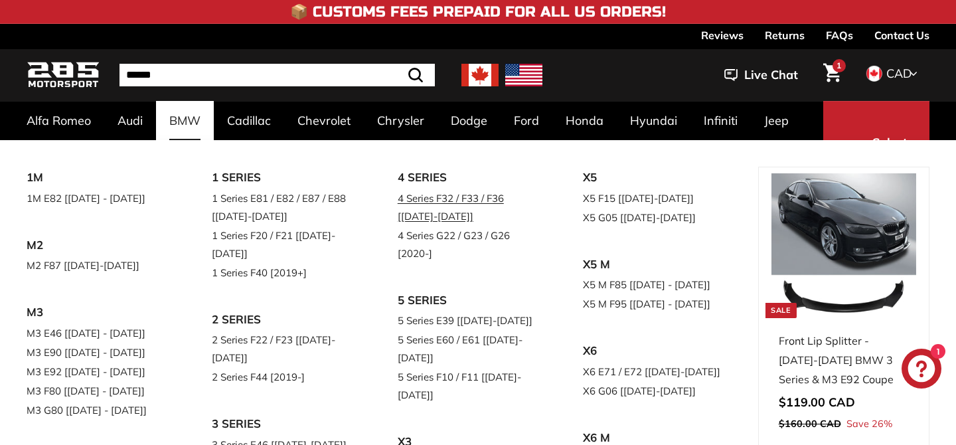
click at [415, 198] on link "4 Series F32 / F33 / F36 [[DATE]-[DATE]]" at bounding box center [472, 207] width 148 height 37
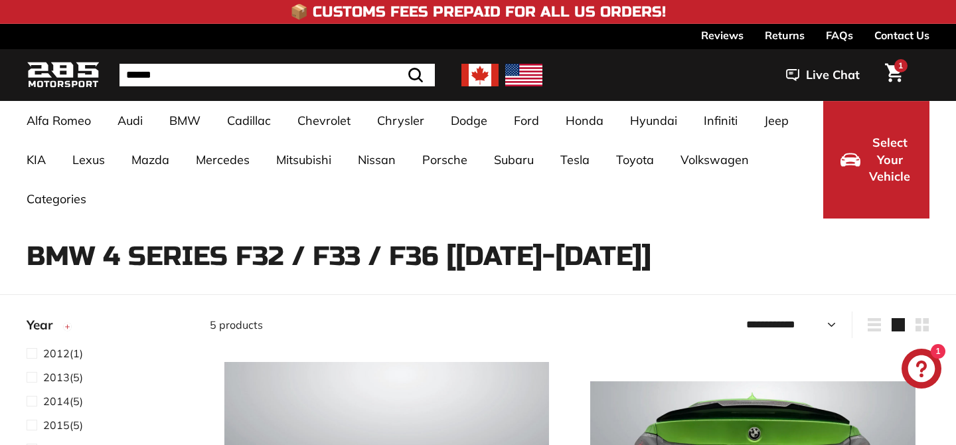
select select "**********"
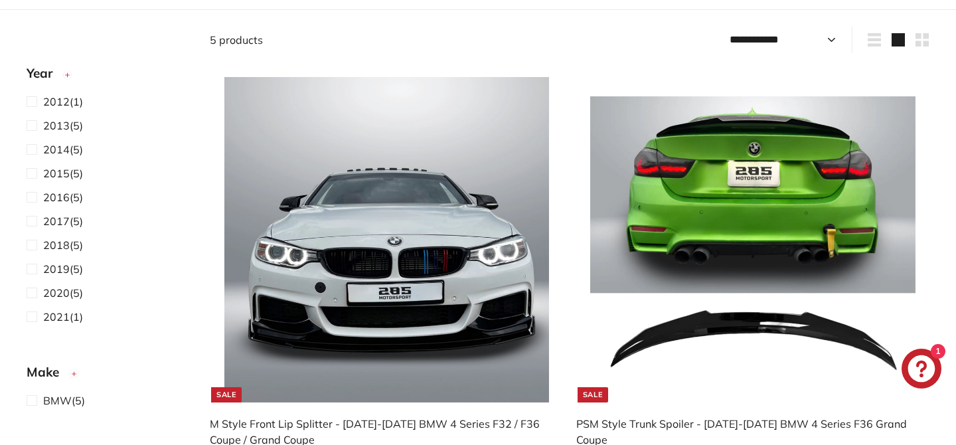
scroll to position [288, 0]
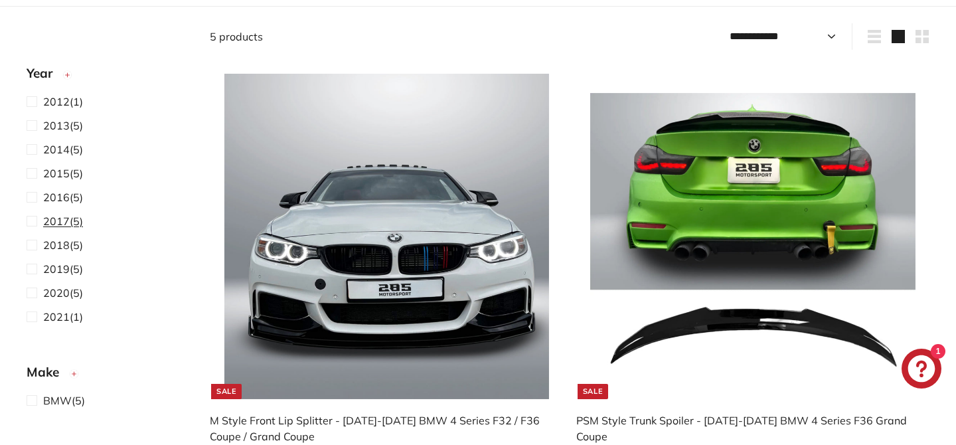
click at [66, 220] on span "2017" at bounding box center [56, 220] width 27 height 13
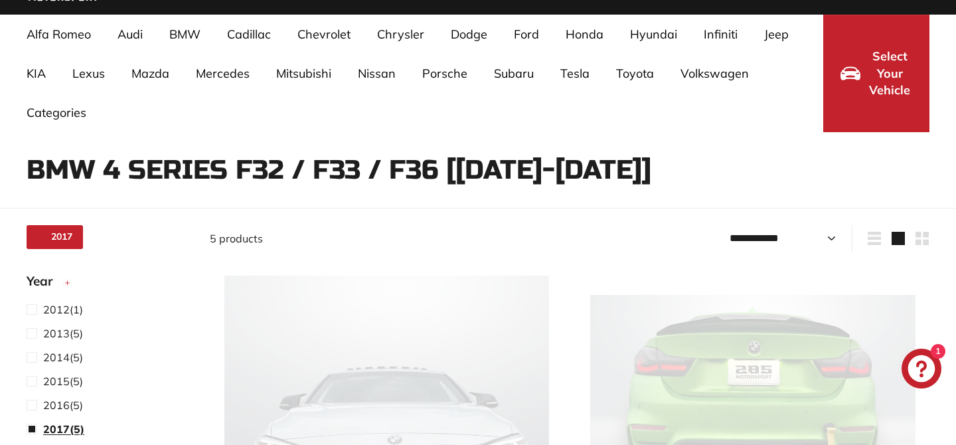
select select "**********"
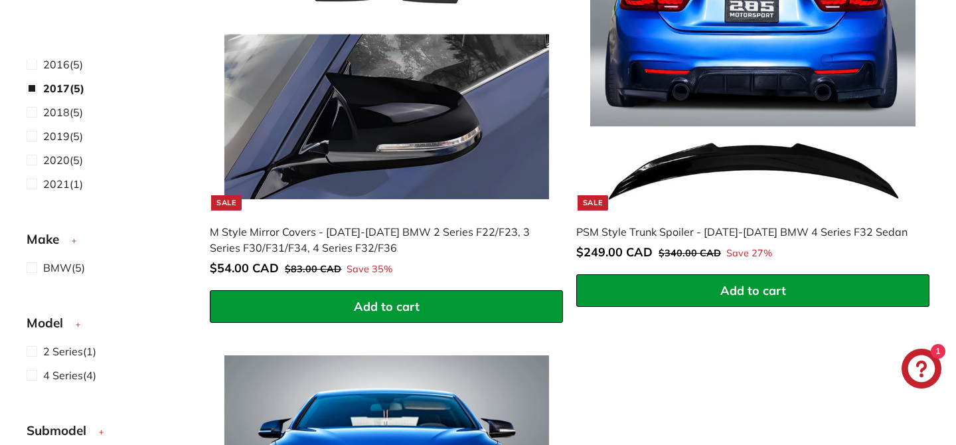
scroll to position [187, 0]
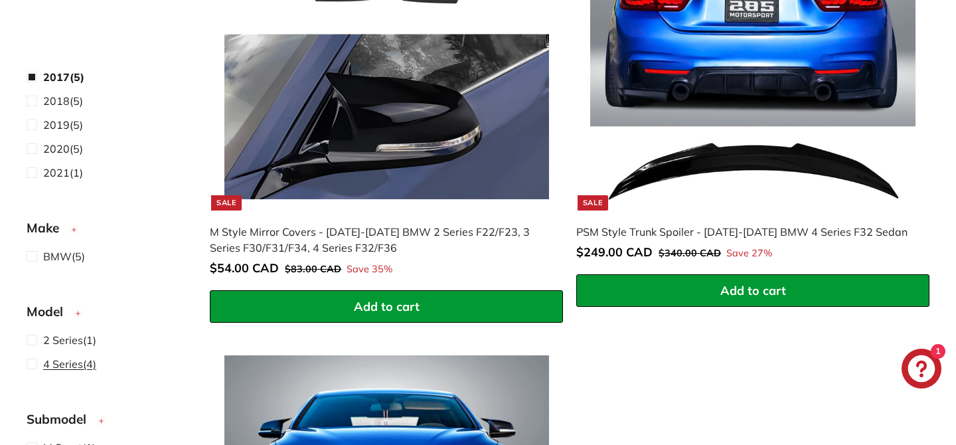
click at [72, 360] on span "4 Series" at bounding box center [63, 363] width 40 height 13
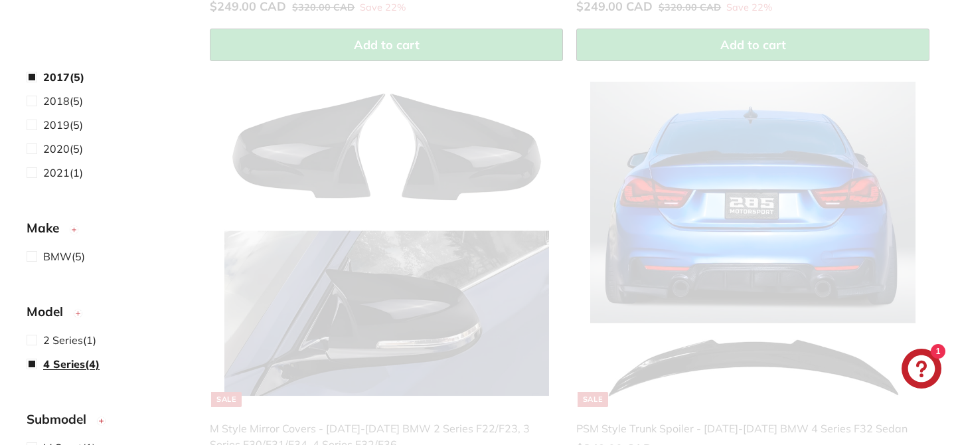
scroll to position [51, 0]
select select "**********"
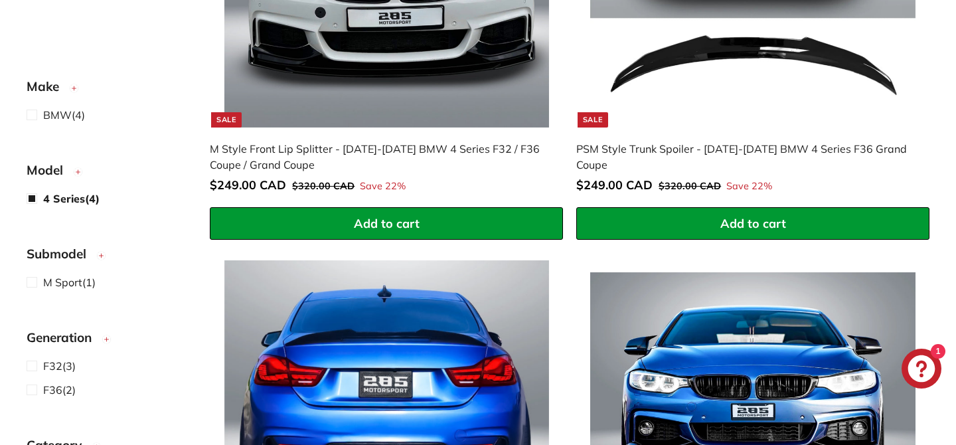
scroll to position [0, 0]
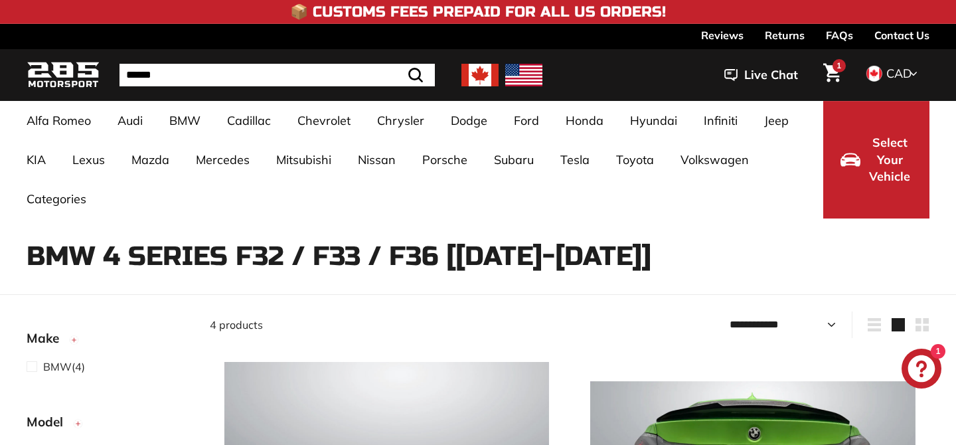
click at [829, 72] on icon "Cart" at bounding box center [832, 73] width 18 height 19
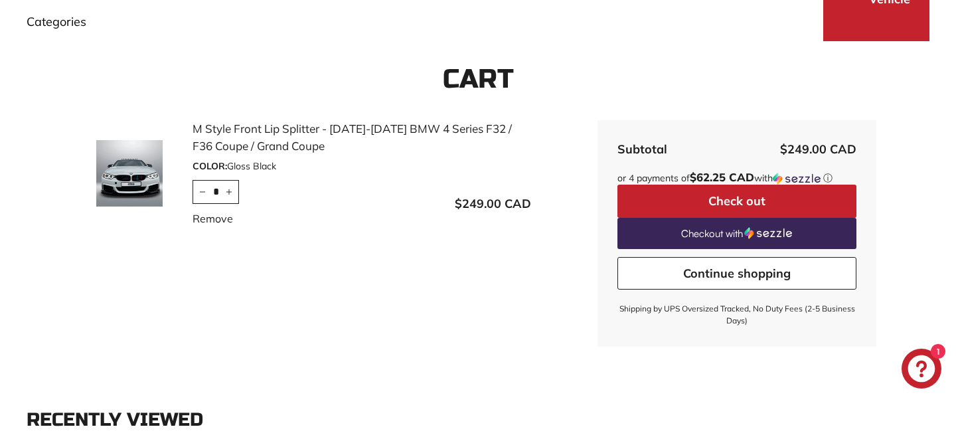
scroll to position [167, 0]
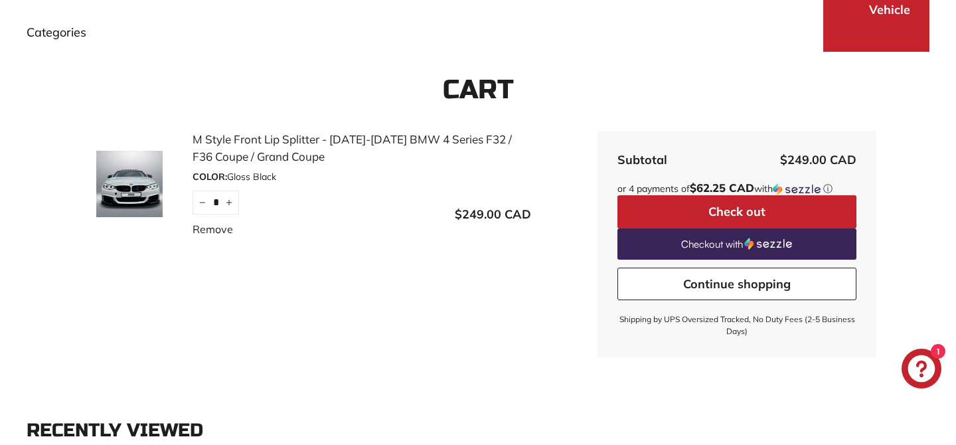
click at [804, 213] on button "Check out" at bounding box center [736, 211] width 239 height 33
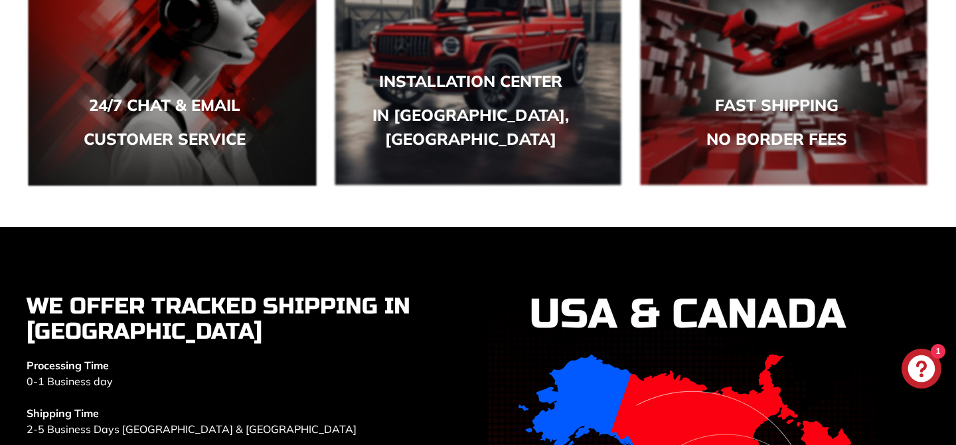
scroll to position [2132, 0]
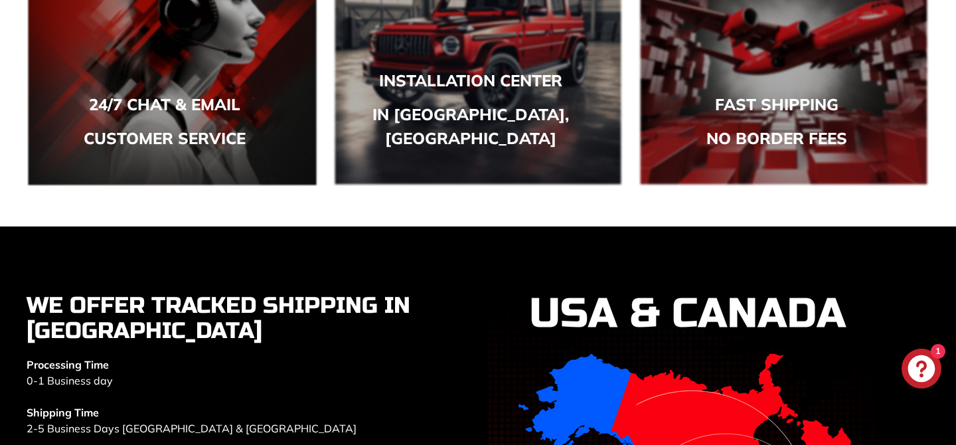
click at [773, 97] on p "Fast shipping" at bounding box center [776, 104] width 141 height 24
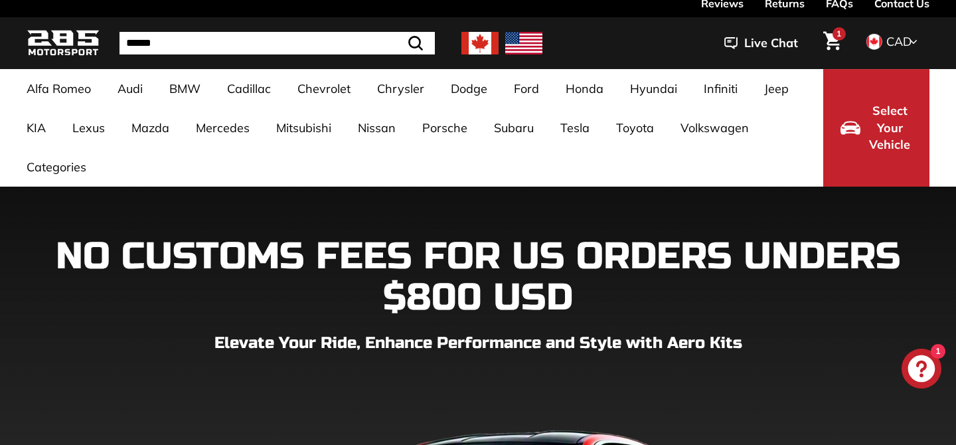
scroll to position [0, 0]
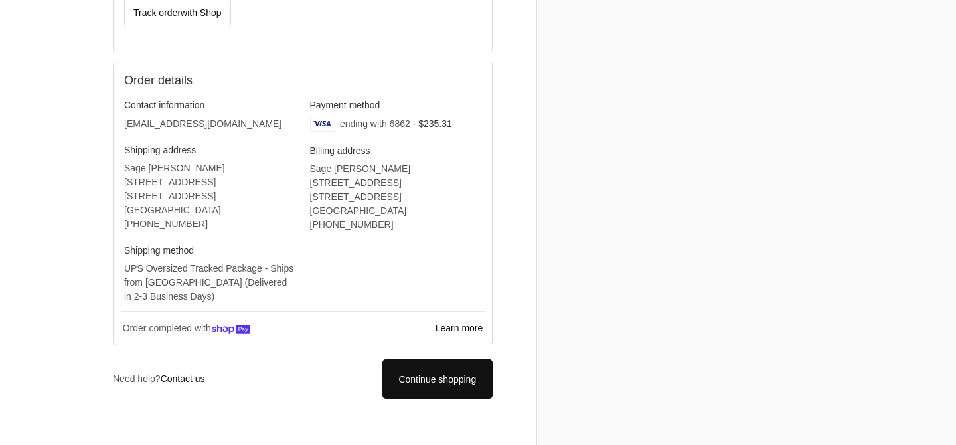
scroll to position [372, 0]
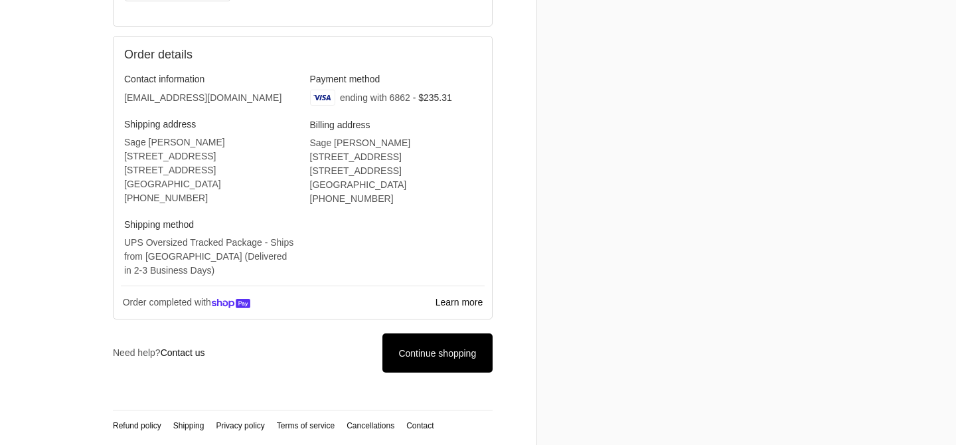
click at [417, 355] on span "Continue shopping" at bounding box center [437, 353] width 78 height 11
